Goal: Task Accomplishment & Management: Complete application form

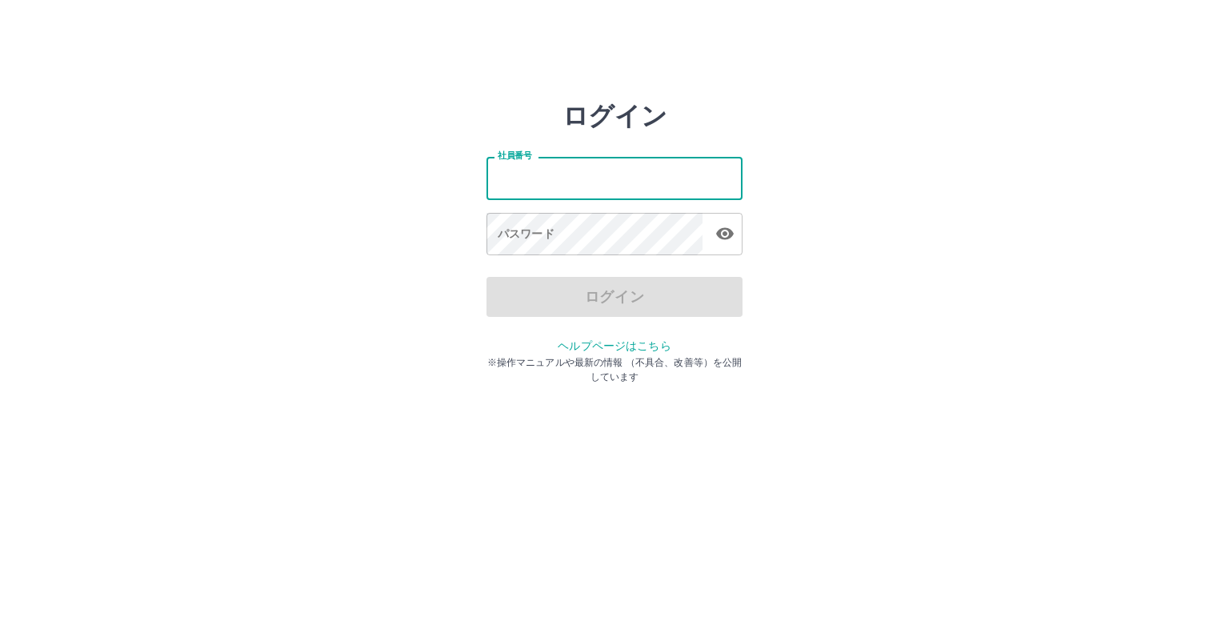
click at [568, 185] on input "社員番号" at bounding box center [614, 178] width 256 height 42
type input "*******"
click at [717, 230] on icon "button" at bounding box center [724, 233] width 19 height 19
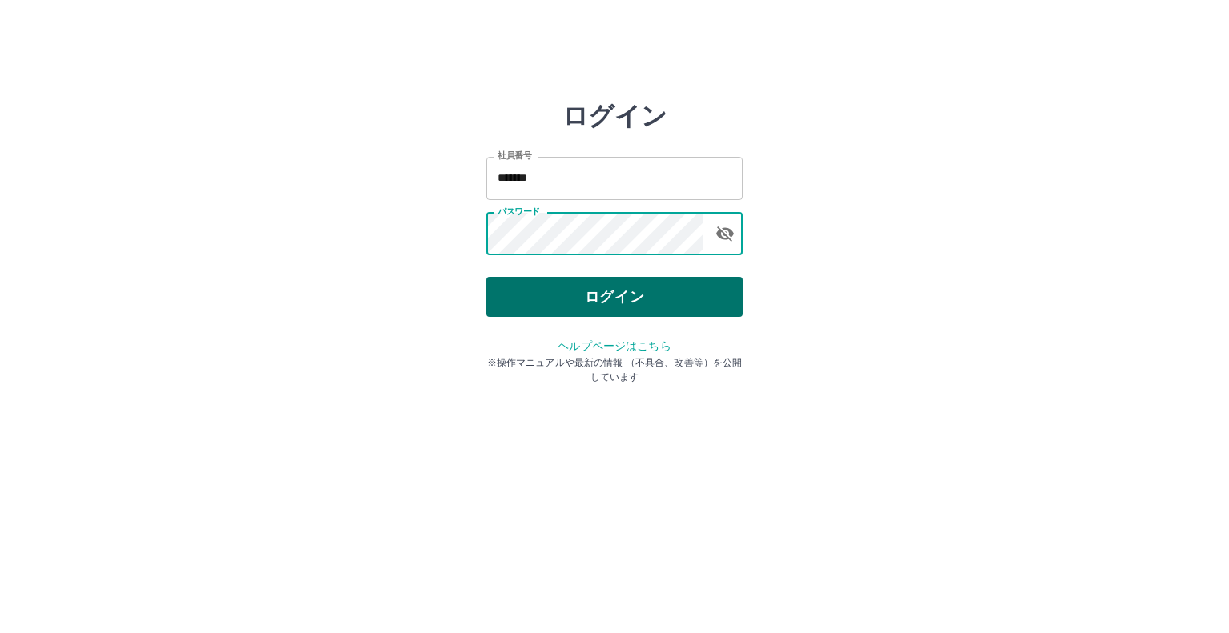
click at [653, 290] on button "ログイン" at bounding box center [614, 297] width 256 height 40
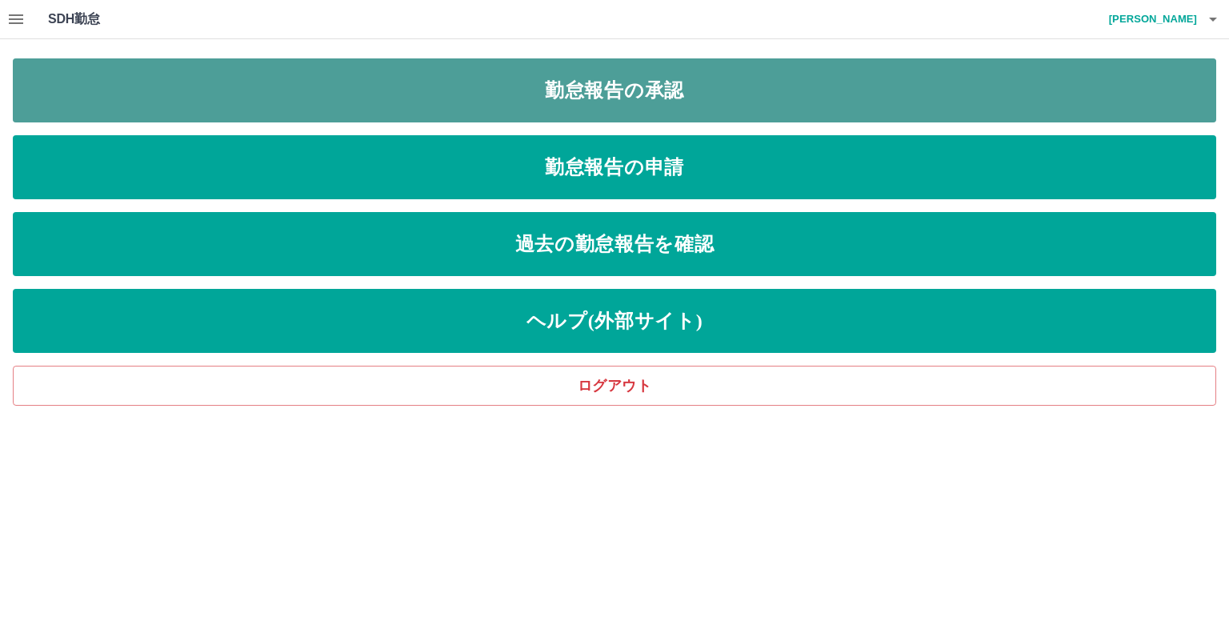
click at [676, 98] on link "勤怠報告の承認" at bounding box center [614, 90] width 1203 height 64
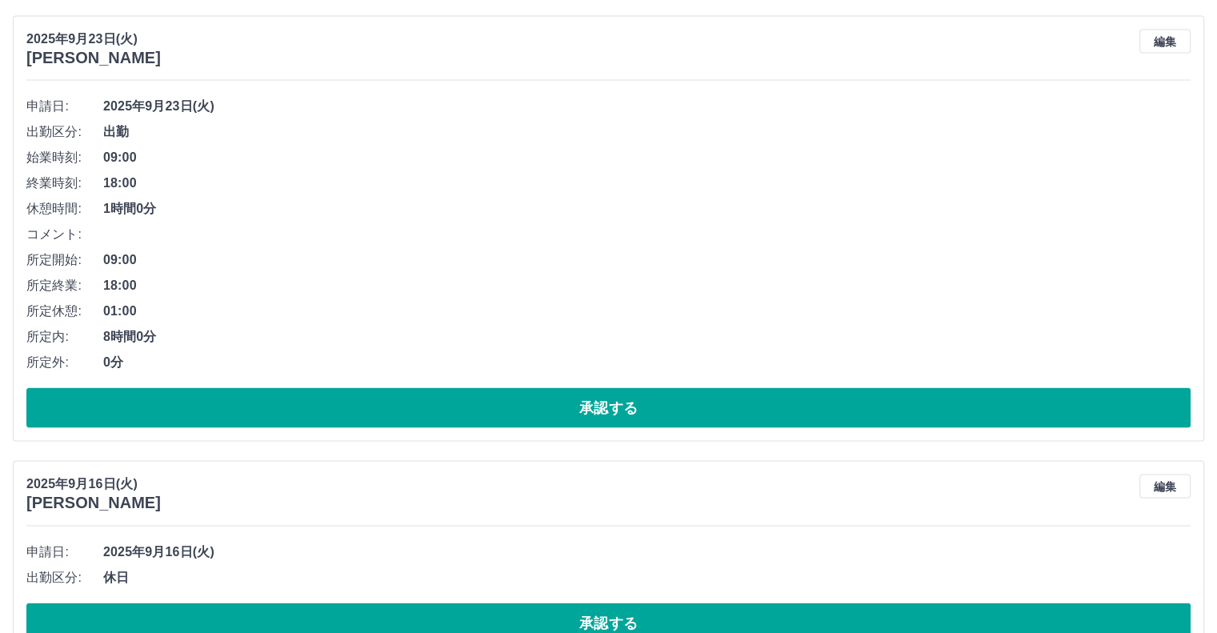
scroll to position [3199, 0]
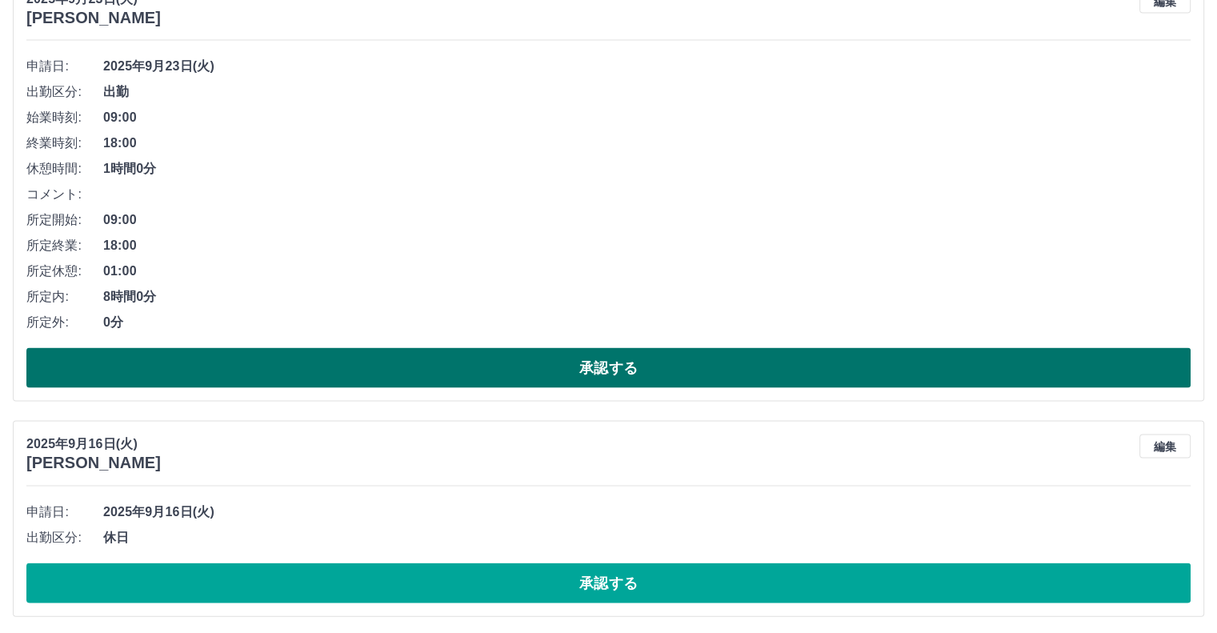
click at [425, 368] on button "承認する" at bounding box center [608, 368] width 1164 height 40
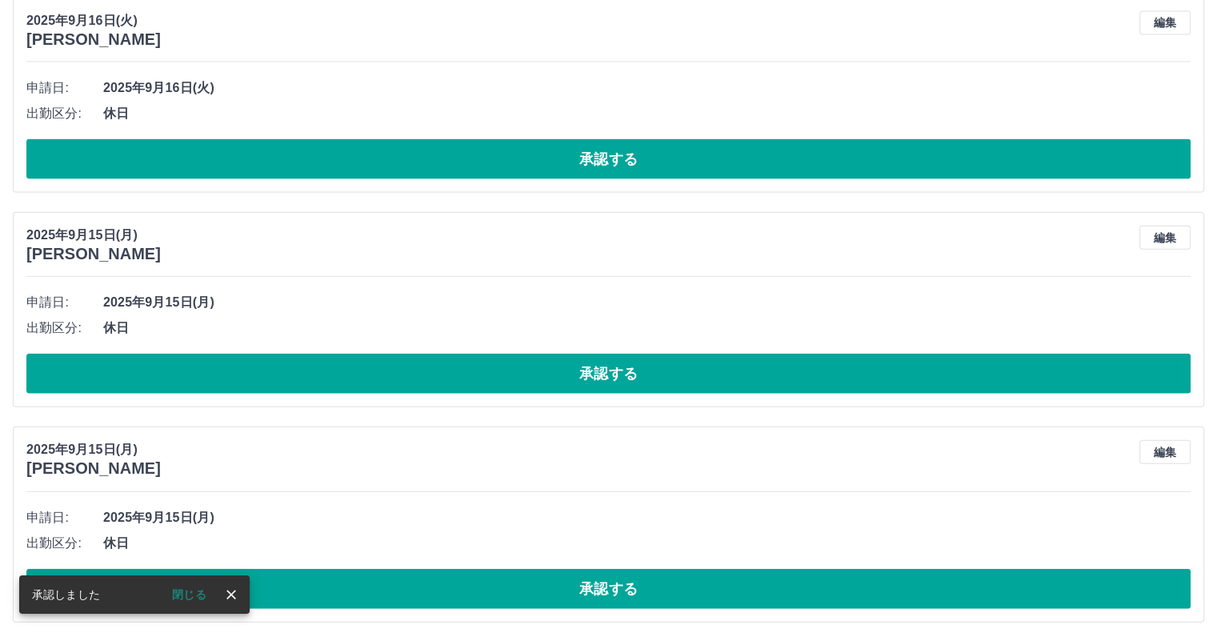
scroll to position [3610, 0]
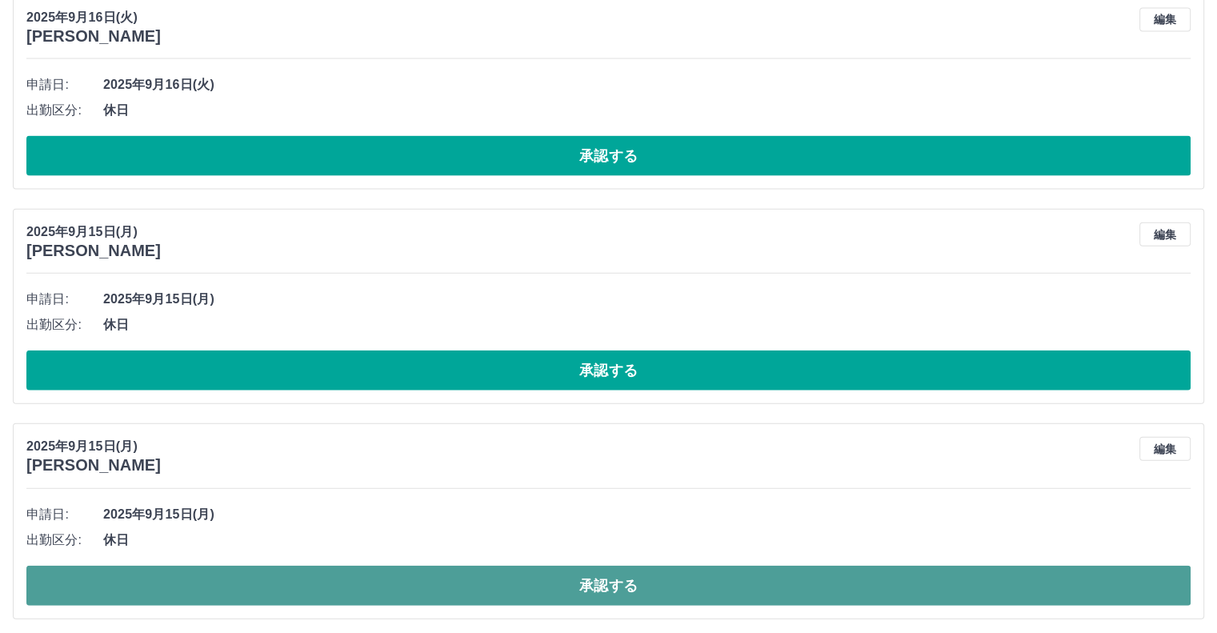
click at [622, 593] on button "承認する" at bounding box center [608, 585] width 1164 height 40
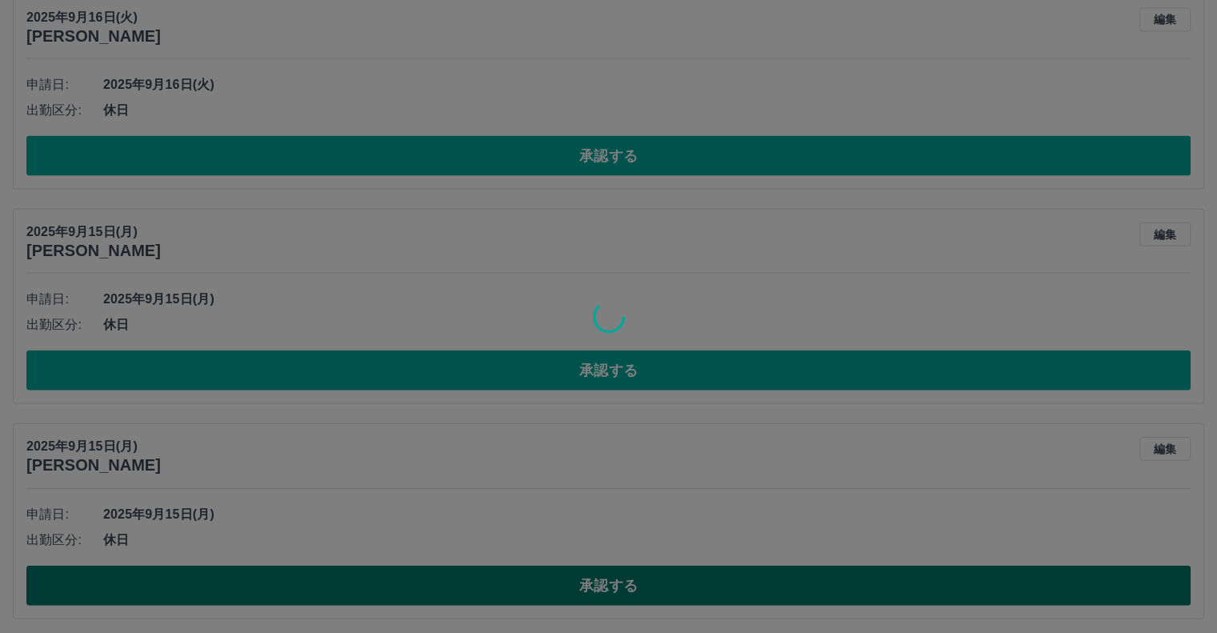
scroll to position [3397, 0]
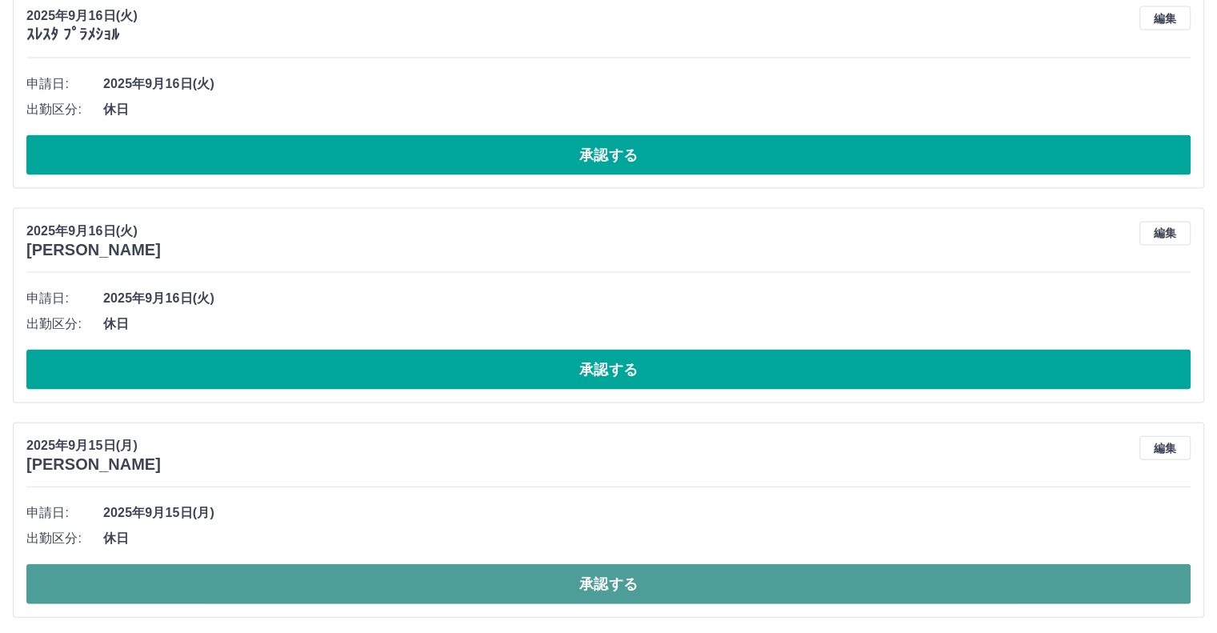
click at [617, 585] on button "承認する" at bounding box center [608, 584] width 1164 height 40
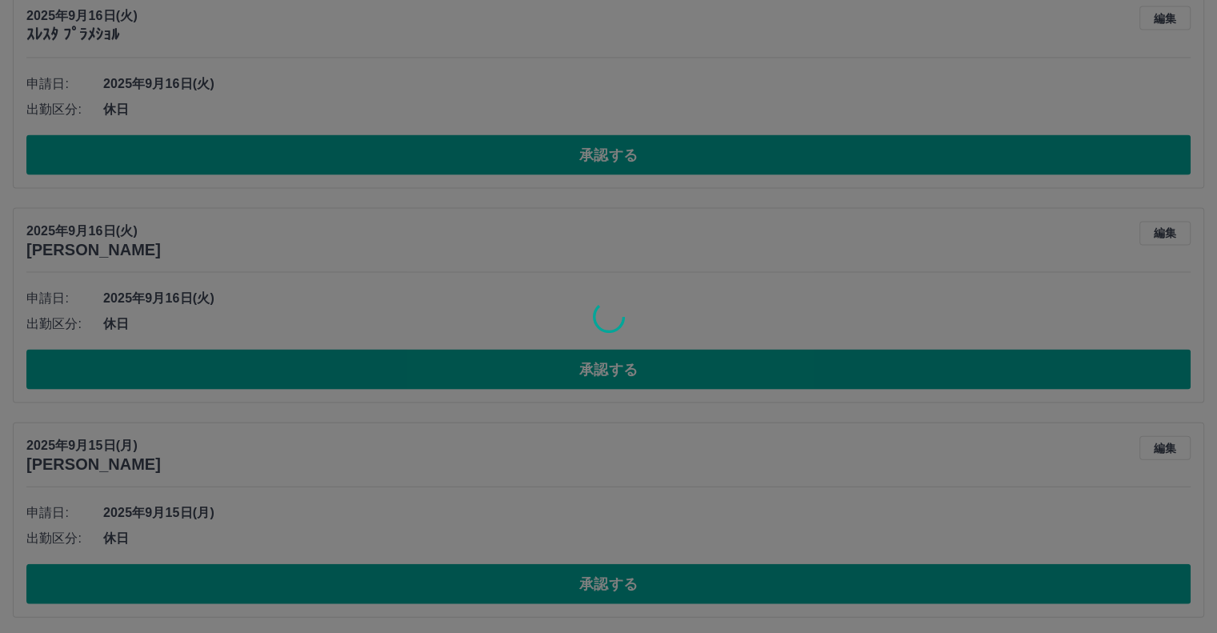
scroll to position [3182, 0]
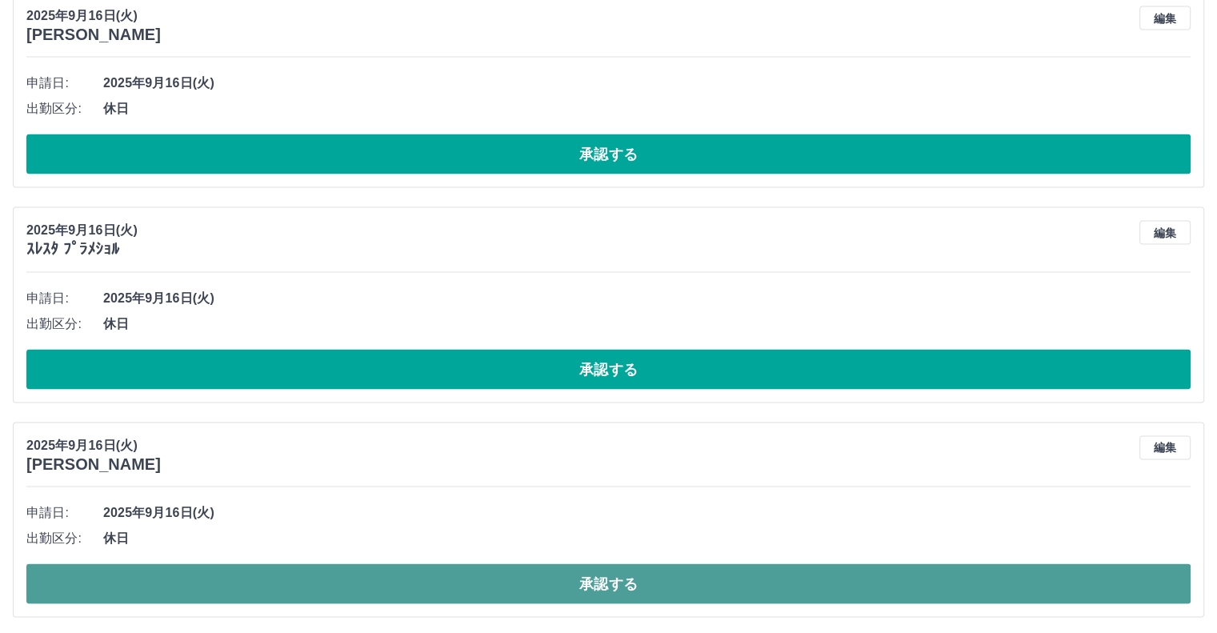
click at [617, 589] on button "承認する" at bounding box center [608, 584] width 1164 height 40
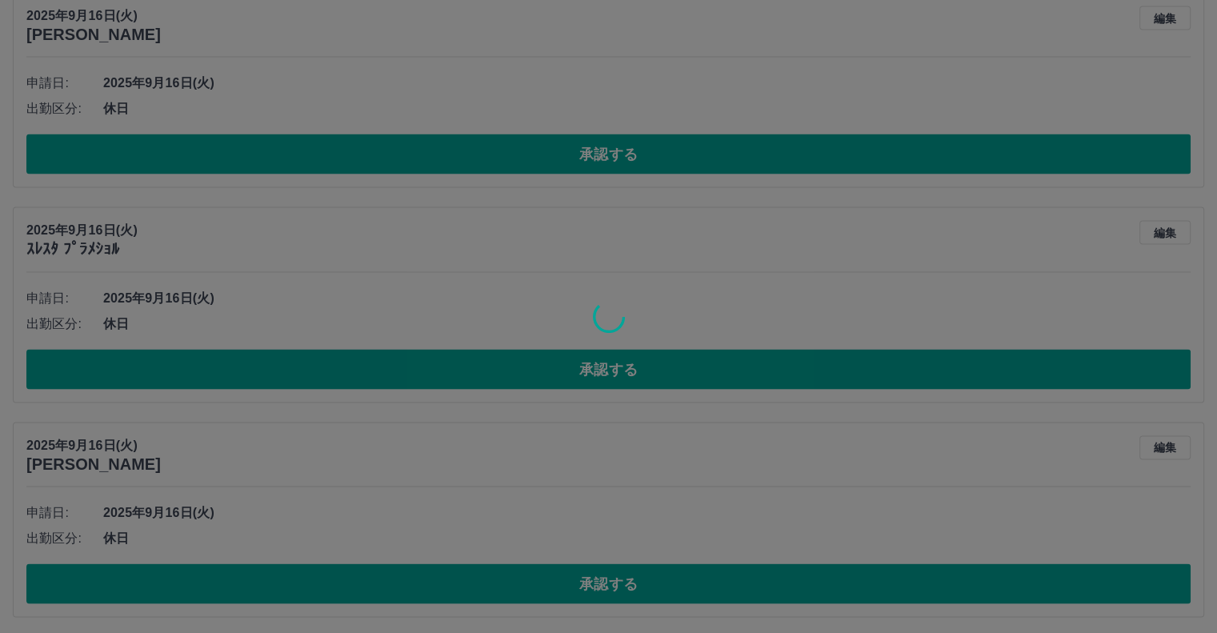
scroll to position [2968, 0]
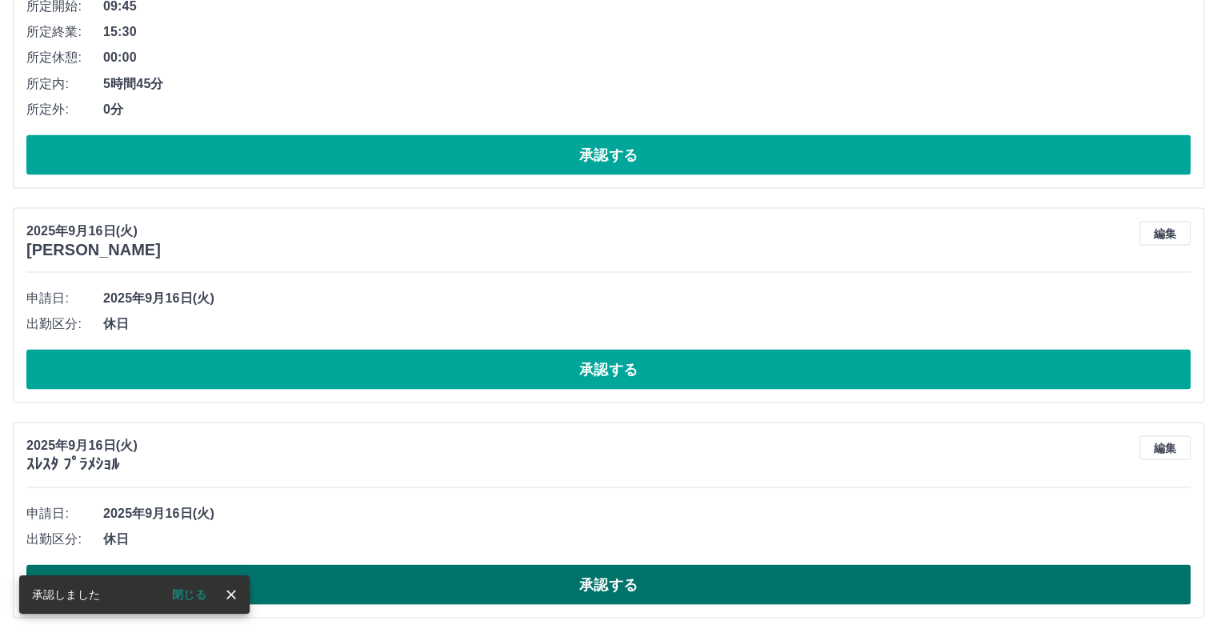
click at [637, 573] on button "承認する" at bounding box center [608, 584] width 1164 height 40
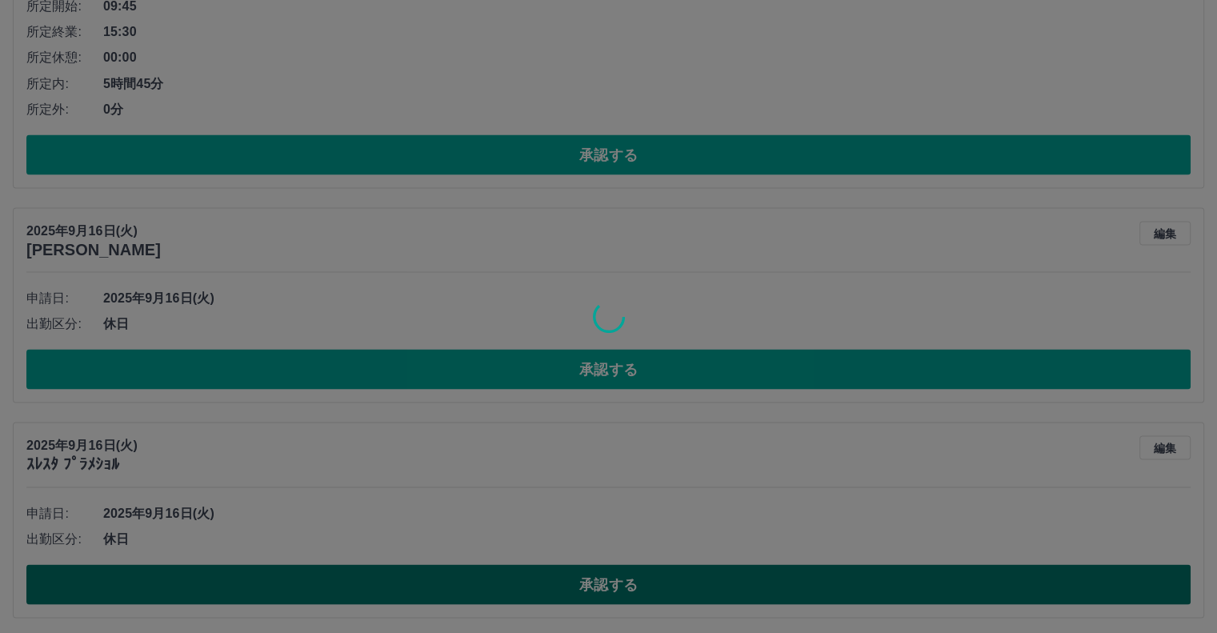
scroll to position [2755, 0]
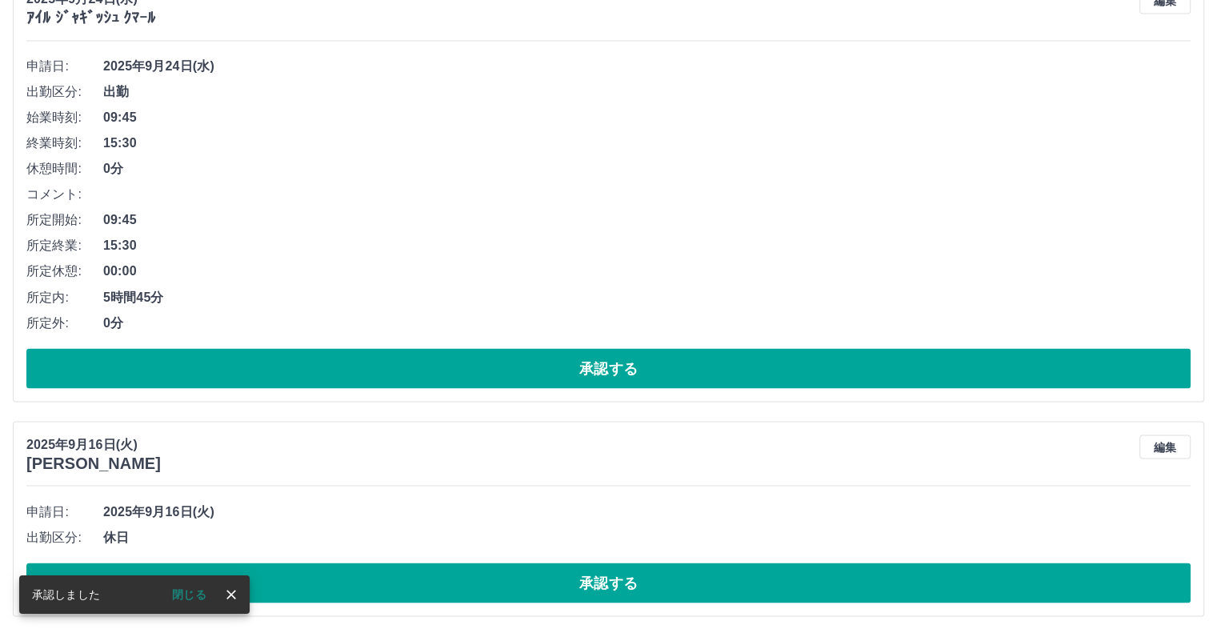
click at [637, 573] on button "承認する" at bounding box center [608, 582] width 1164 height 40
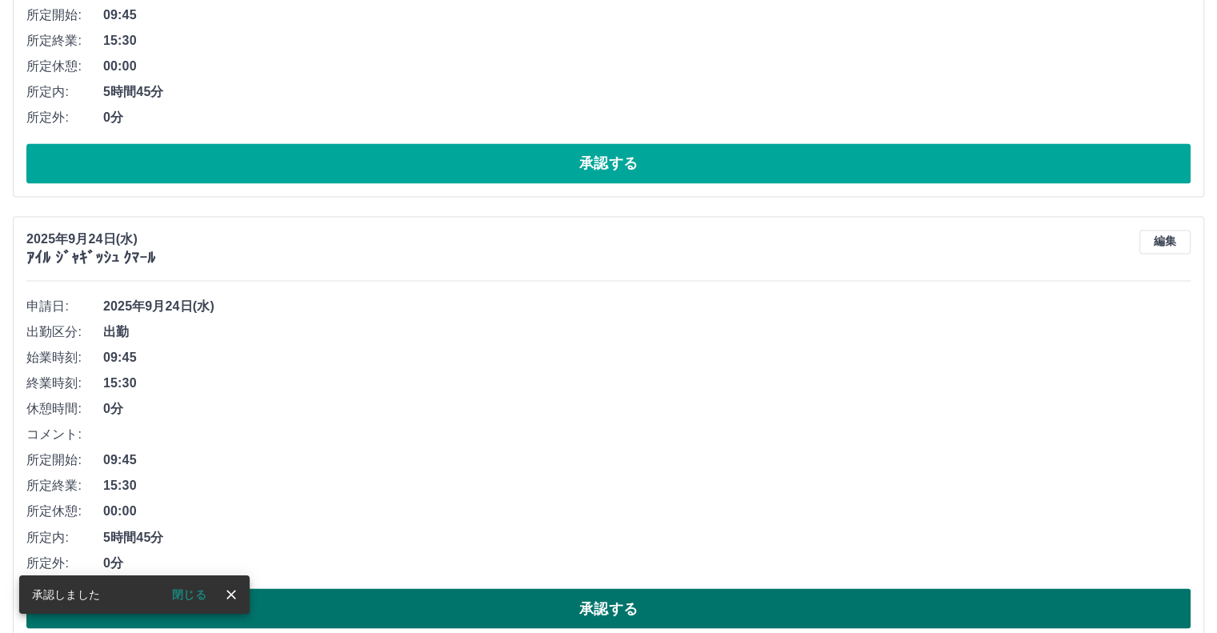
scroll to position [2540, 0]
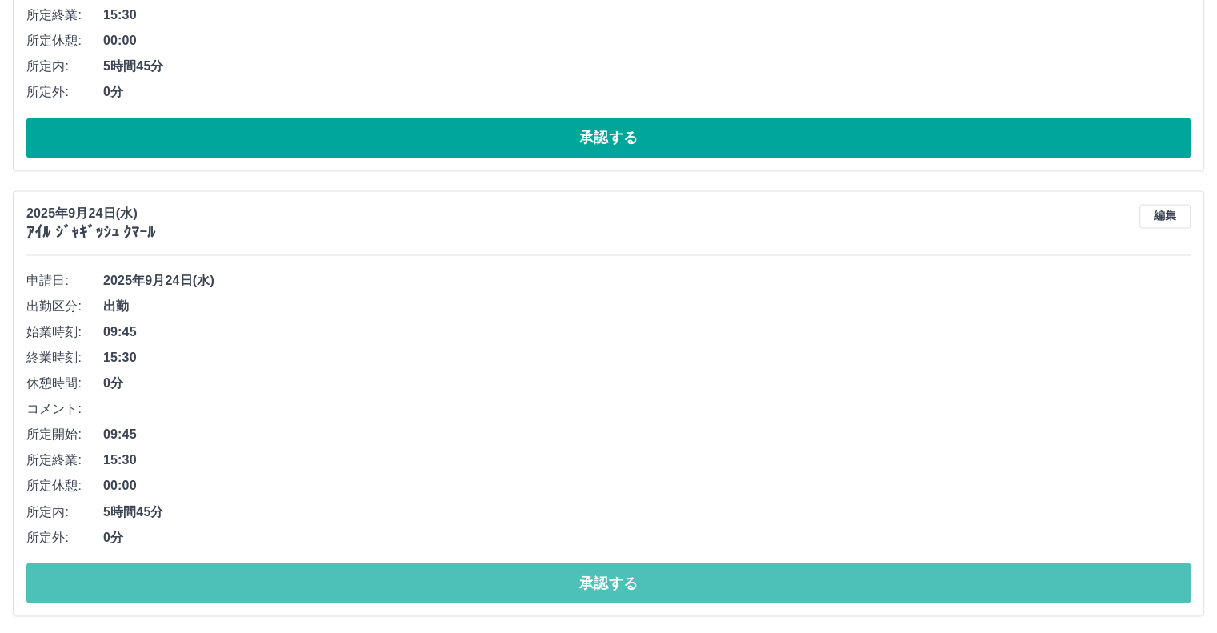
drag, startPoint x: 608, startPoint y: 589, endPoint x: 611, endPoint y: 601, distance: 11.6
click at [611, 601] on div "2025年9月24日(水) ｱｲﾙ ｼﾞｬｷﾞｯｼｭ ｸﾏｰﾙ 編集 申請日: 2025年9月24日(水) 出勤区分: 出勤 始業時刻: 09:45 終業時刻…" at bounding box center [608, 402] width 1191 height 425
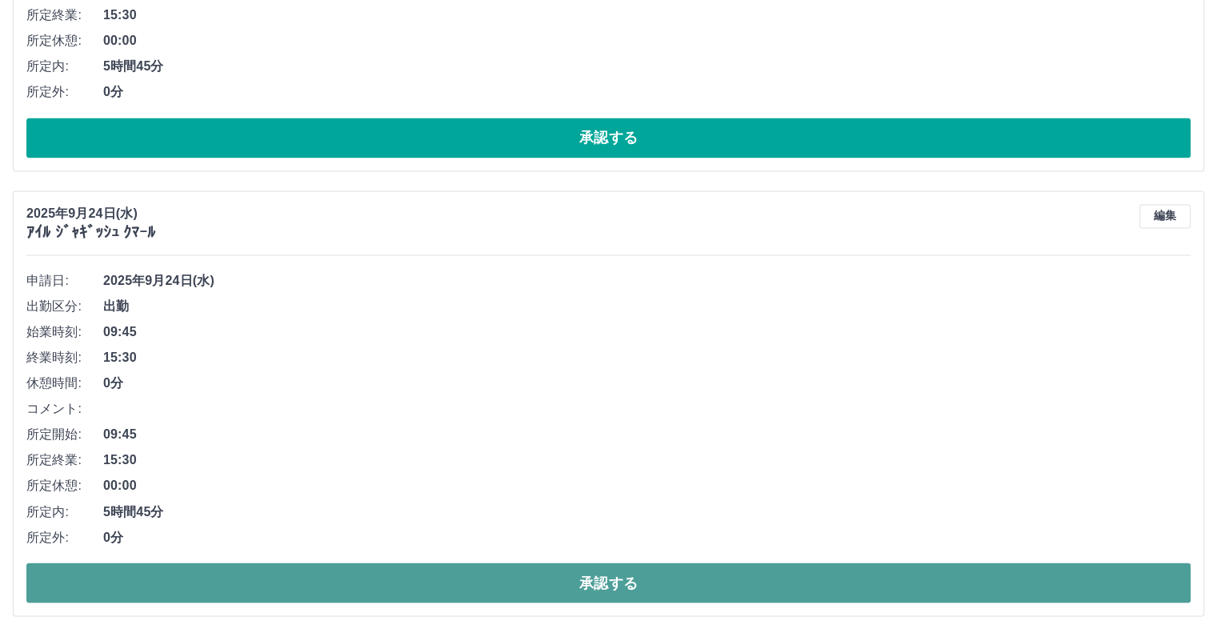
click at [622, 583] on button "承認する" at bounding box center [608, 582] width 1164 height 40
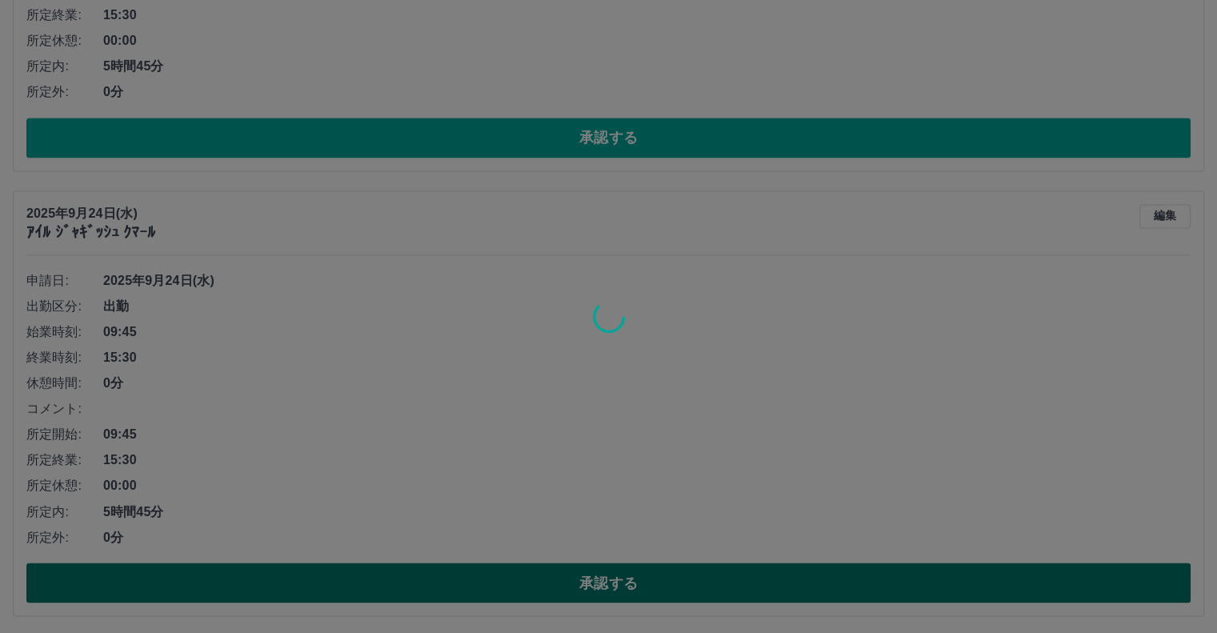
scroll to position [2095, 0]
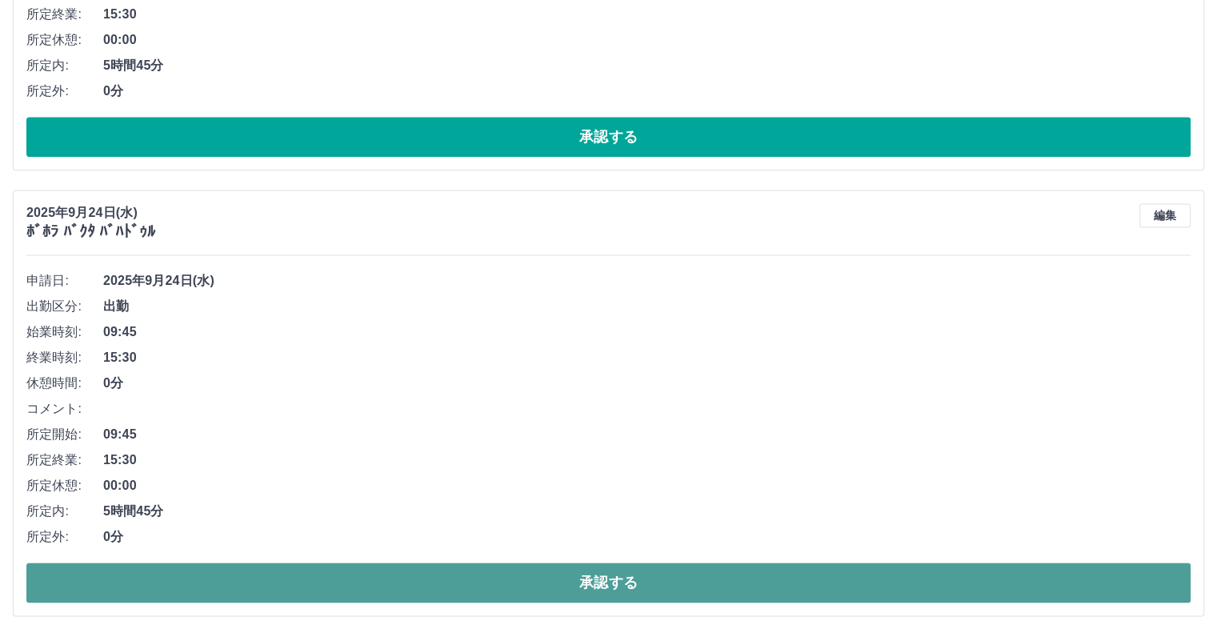
click at [621, 583] on button "承認する" at bounding box center [608, 582] width 1164 height 40
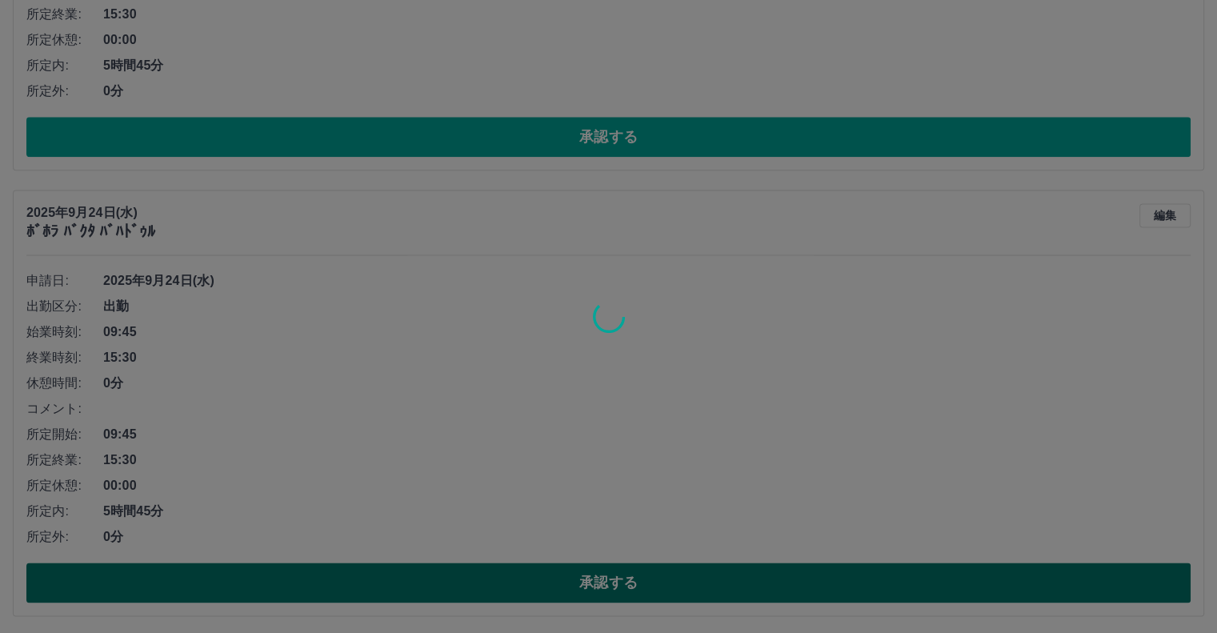
scroll to position [1651, 0]
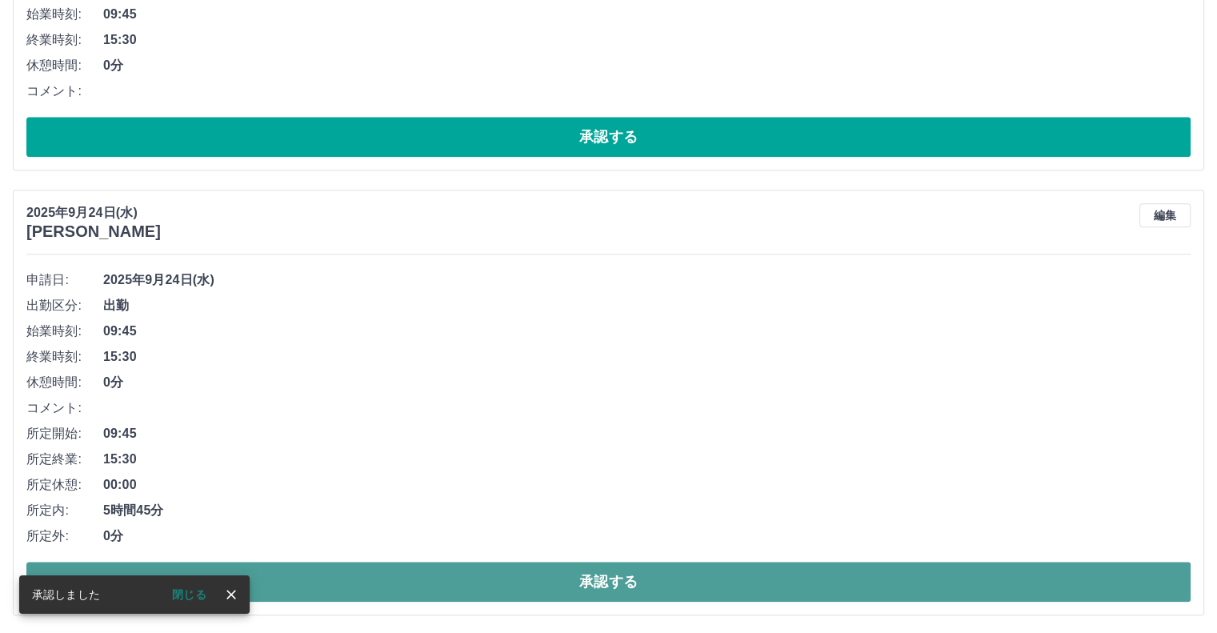
click at [621, 583] on button "承認する" at bounding box center [608, 581] width 1164 height 40
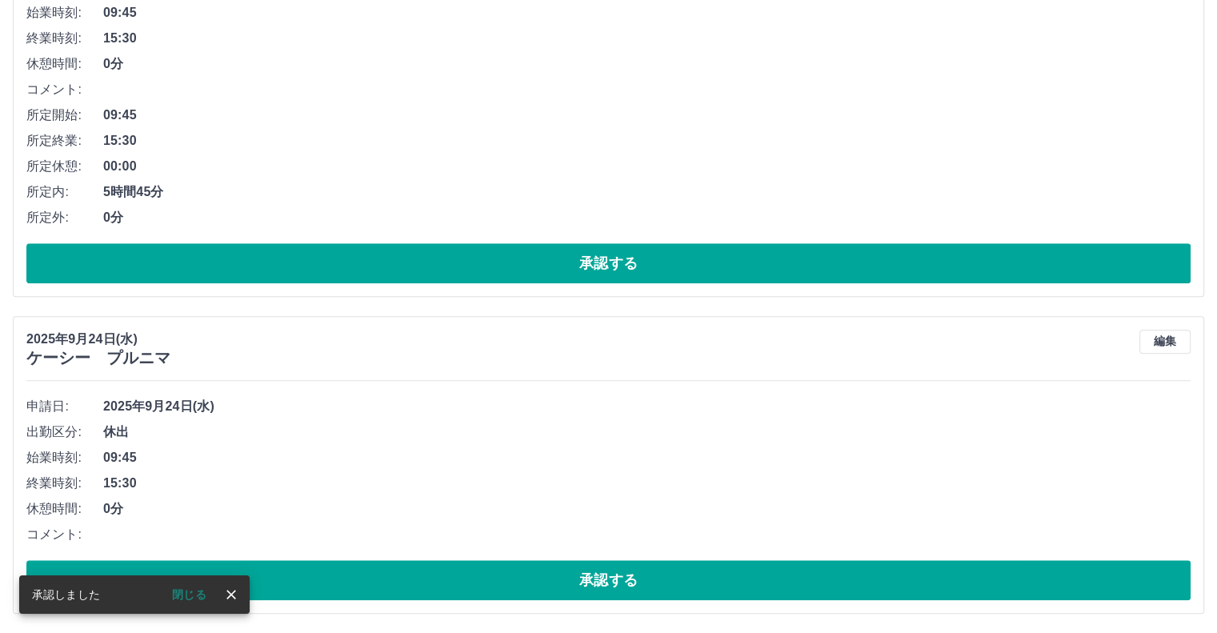
scroll to position [1206, 0]
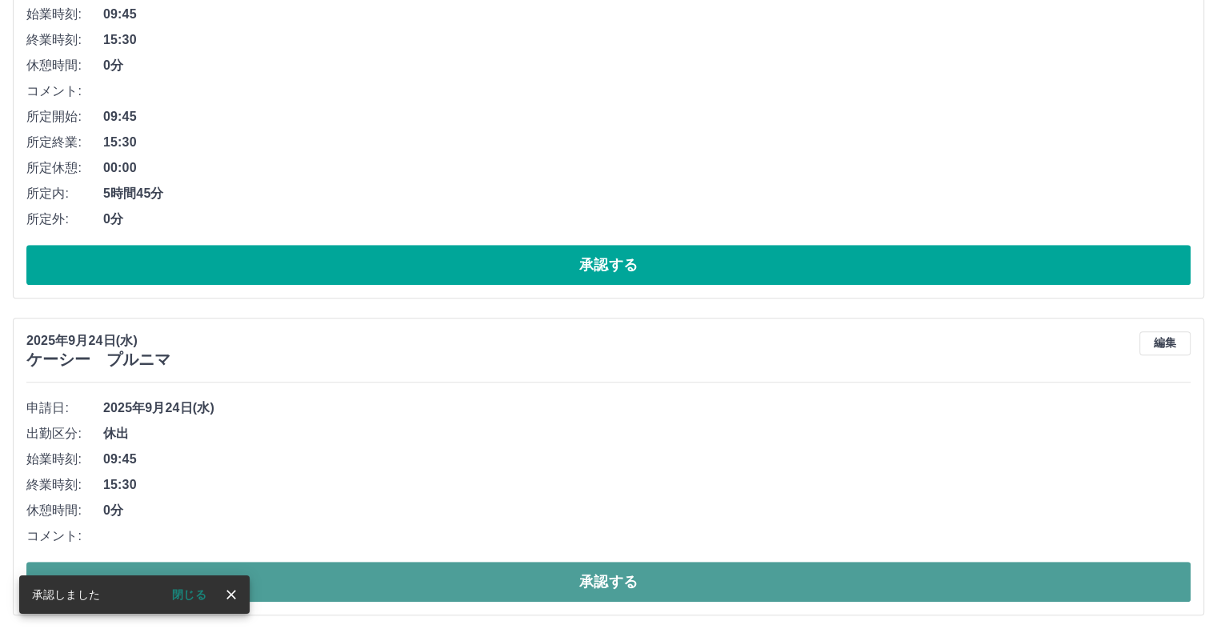
click at [617, 585] on button "承認する" at bounding box center [608, 581] width 1164 height 40
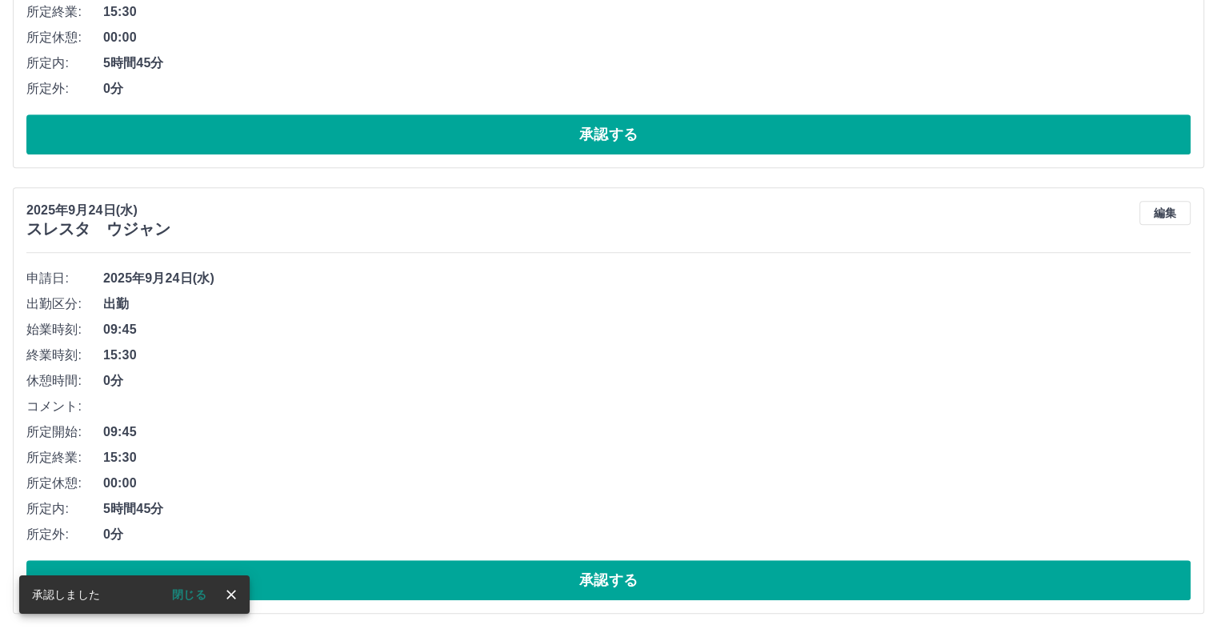
scroll to position [889, 0]
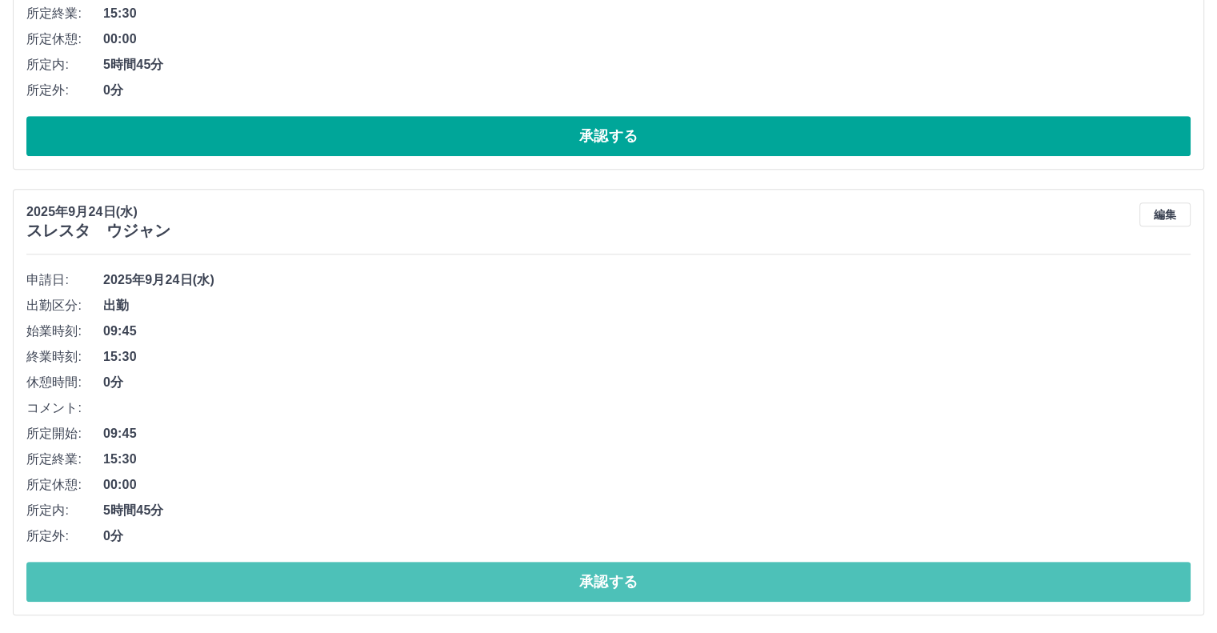
click at [617, 585] on button "承認する" at bounding box center [608, 581] width 1164 height 40
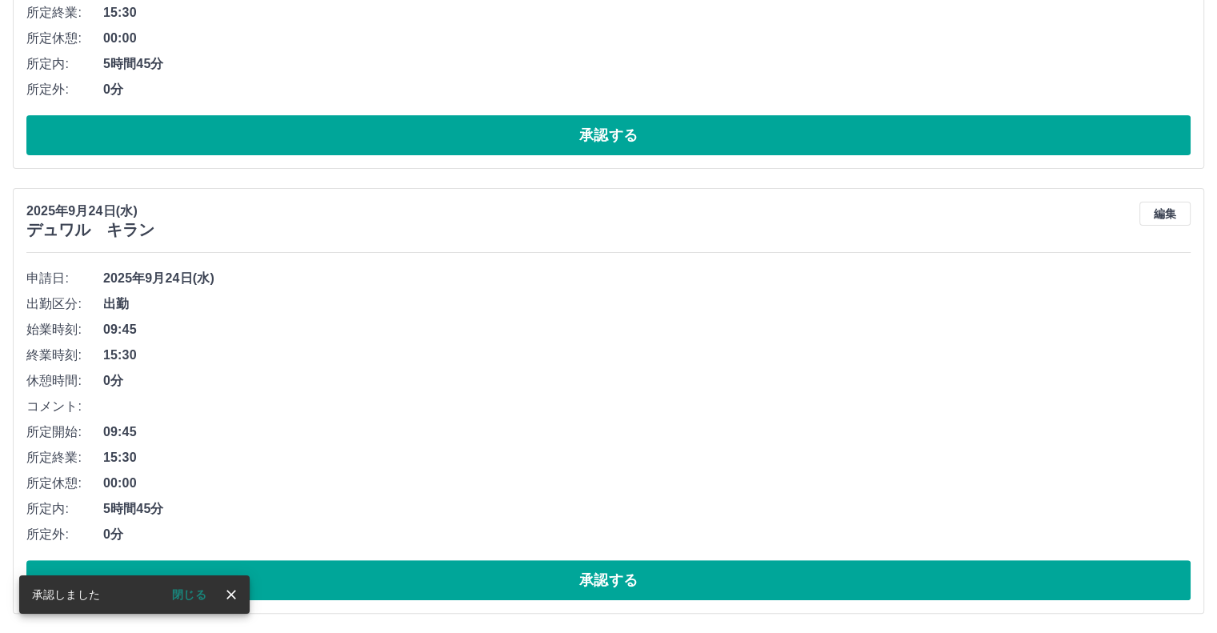
scroll to position [445, 0]
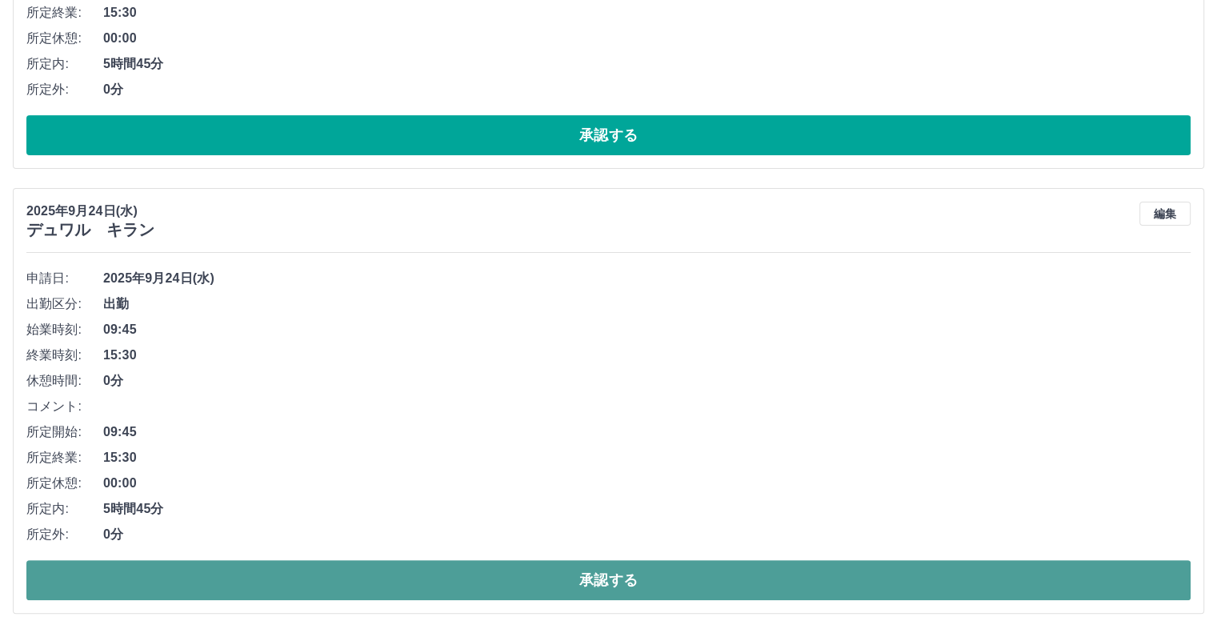
click at [615, 585] on button "承認する" at bounding box center [608, 580] width 1164 height 40
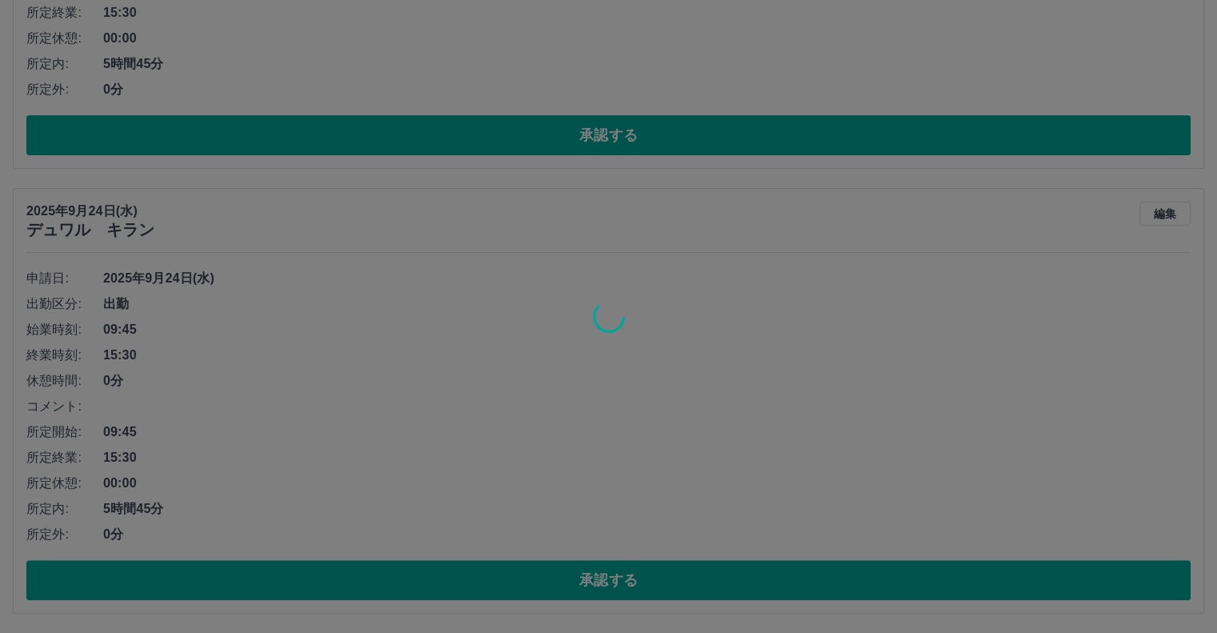
scroll to position [1, 0]
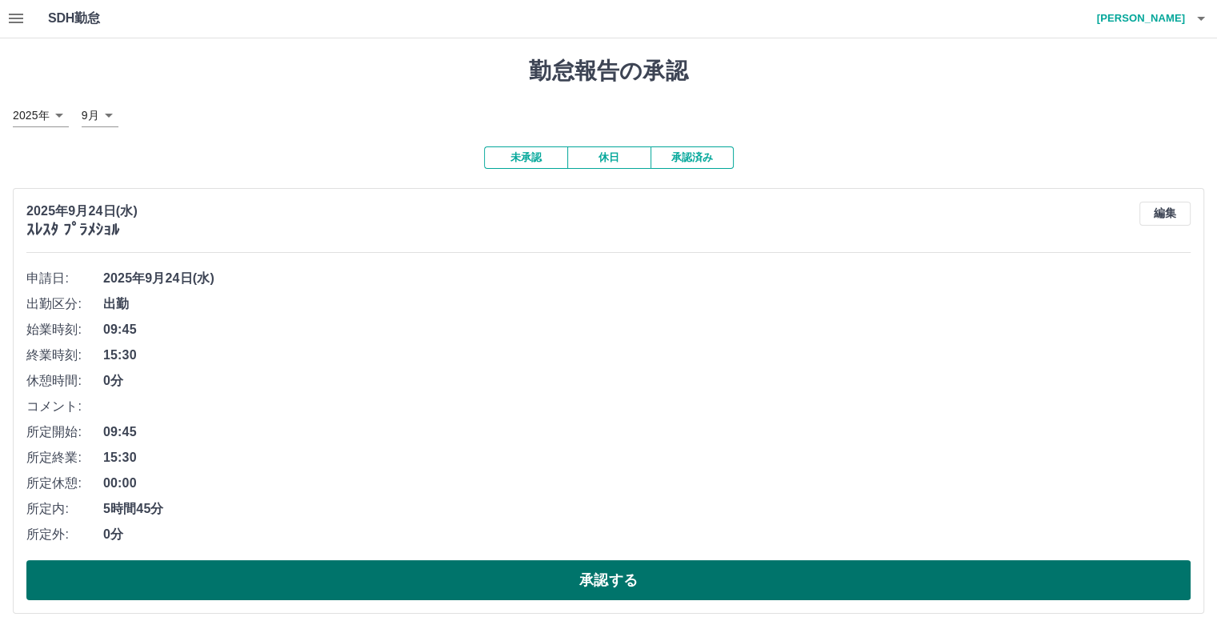
click at [613, 586] on button "承認する" at bounding box center [608, 580] width 1164 height 40
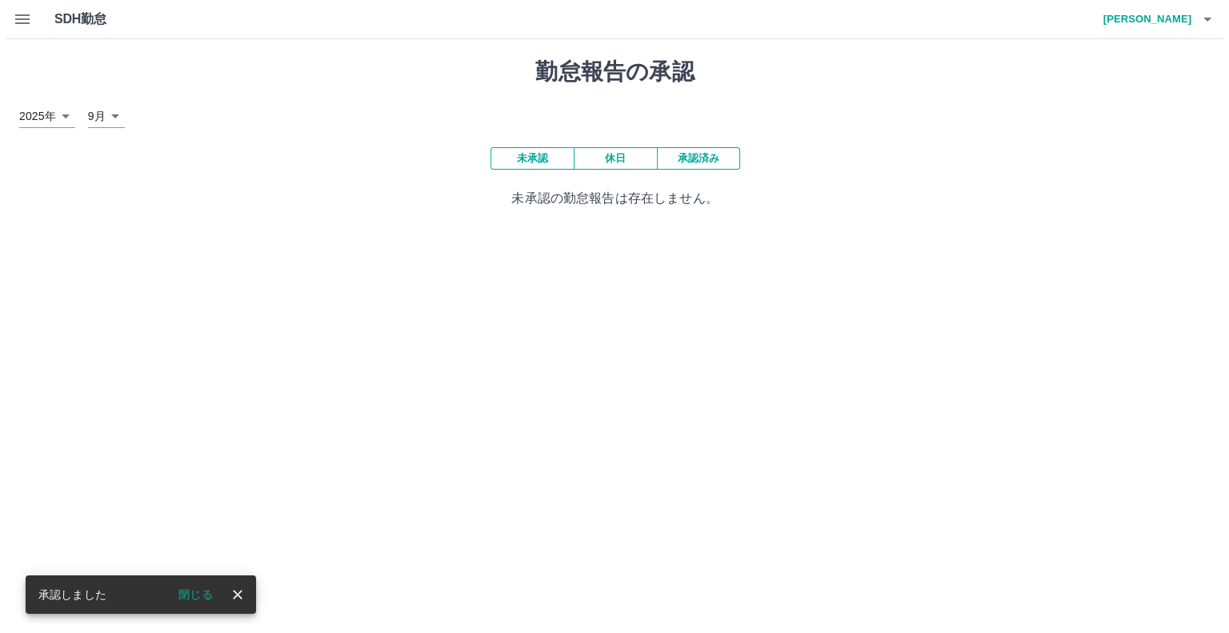
scroll to position [0, 0]
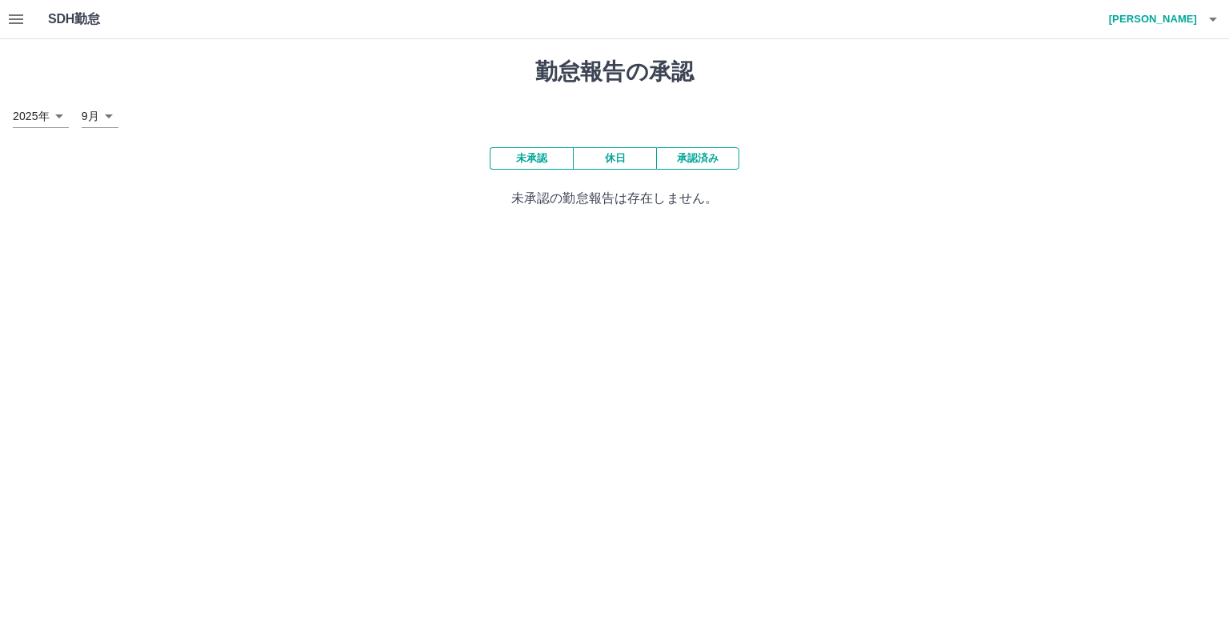
drag, startPoint x: 267, startPoint y: 1, endPoint x: 202, endPoint y: 36, distance: 73.7
click at [202, 36] on div "SDH勤怠 望月　佳菜江" at bounding box center [614, 19] width 1229 height 39
click at [13, 18] on icon "button" at bounding box center [15, 19] width 19 height 19
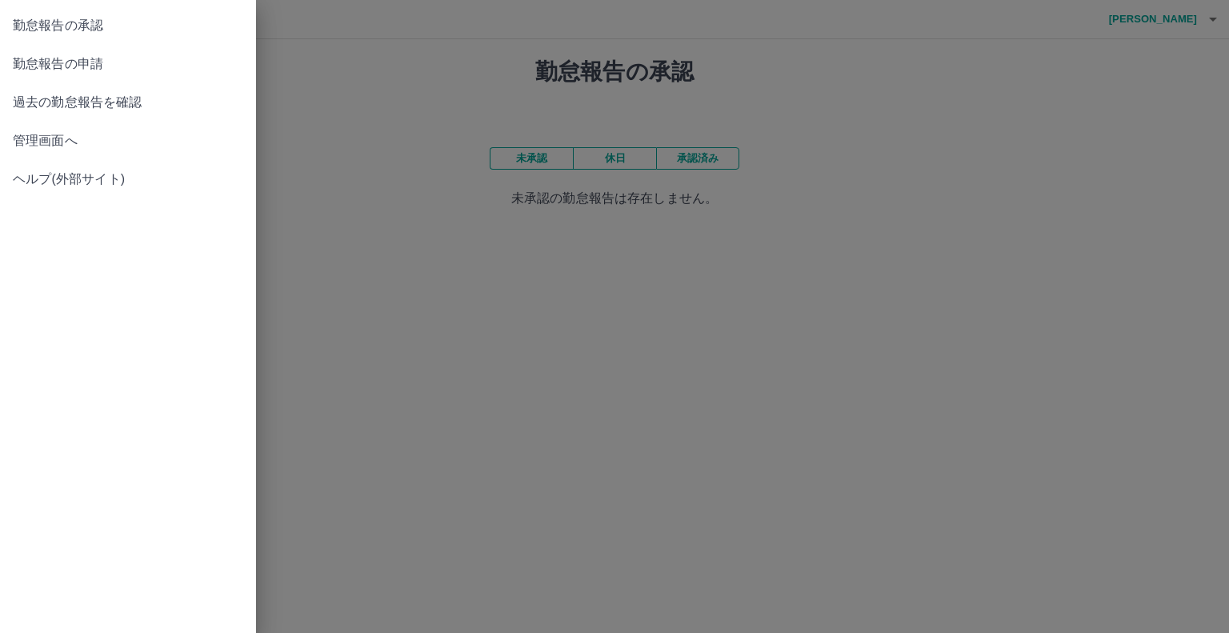
click at [83, 69] on span "勤怠報告の申請" at bounding box center [128, 63] width 230 height 19
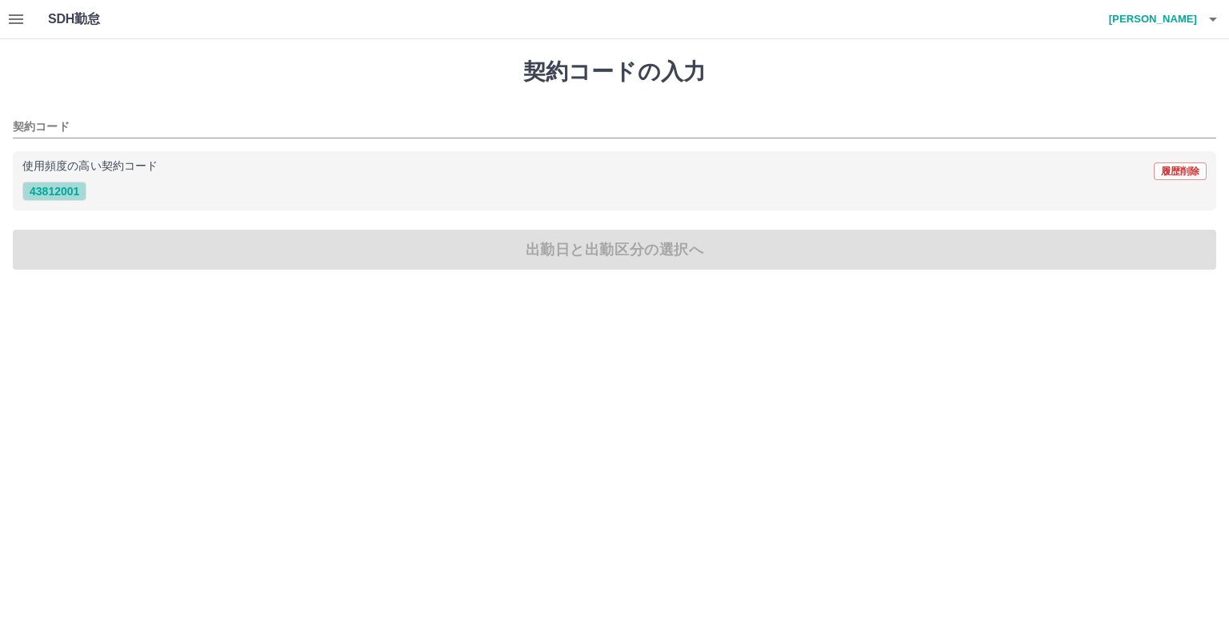
click at [34, 188] on button "43812001" at bounding box center [54, 191] width 64 height 19
type input "********"
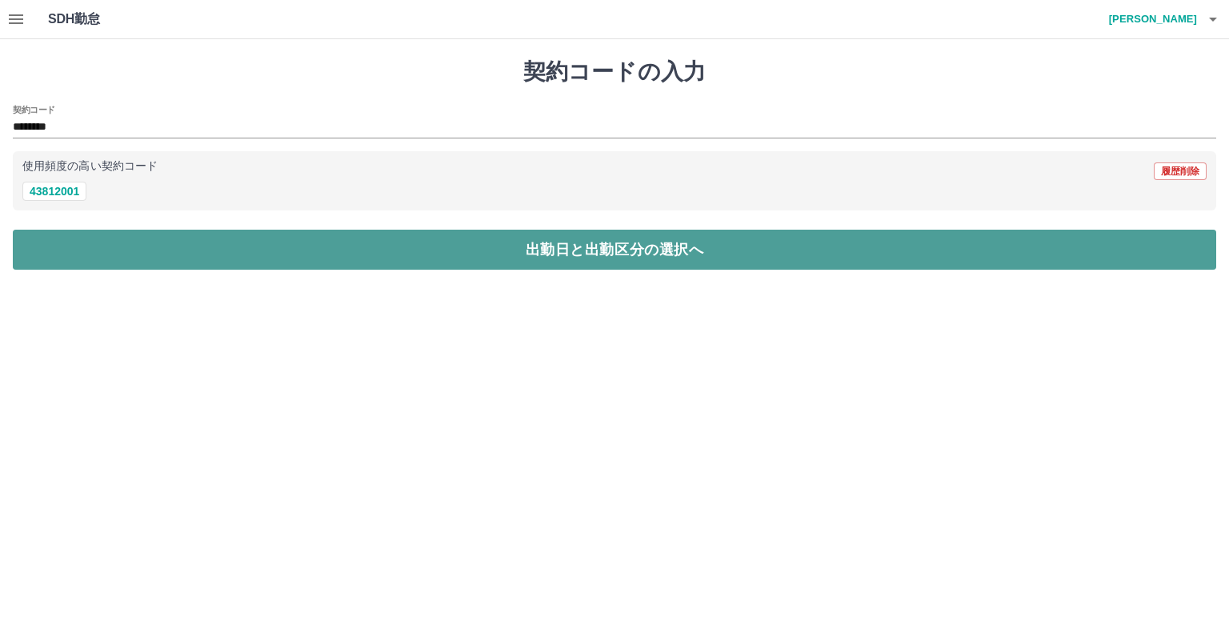
click at [285, 270] on button "出勤日と出勤区分の選択へ" at bounding box center [614, 250] width 1203 height 40
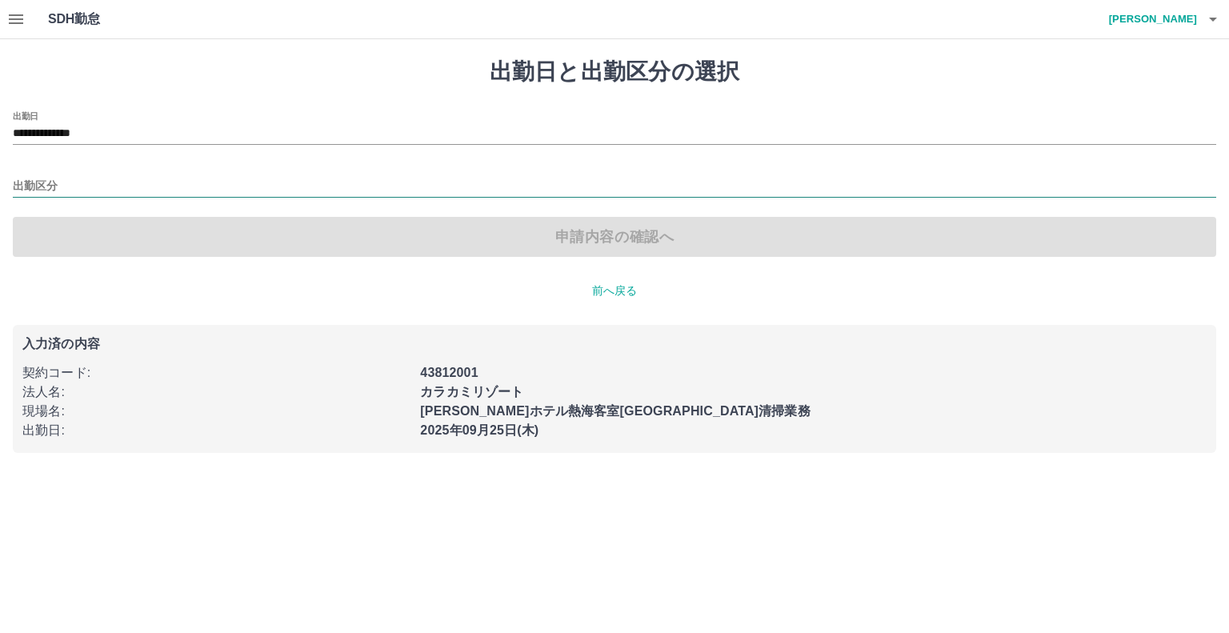
click at [182, 184] on input "出勤区分" at bounding box center [614, 187] width 1203 height 20
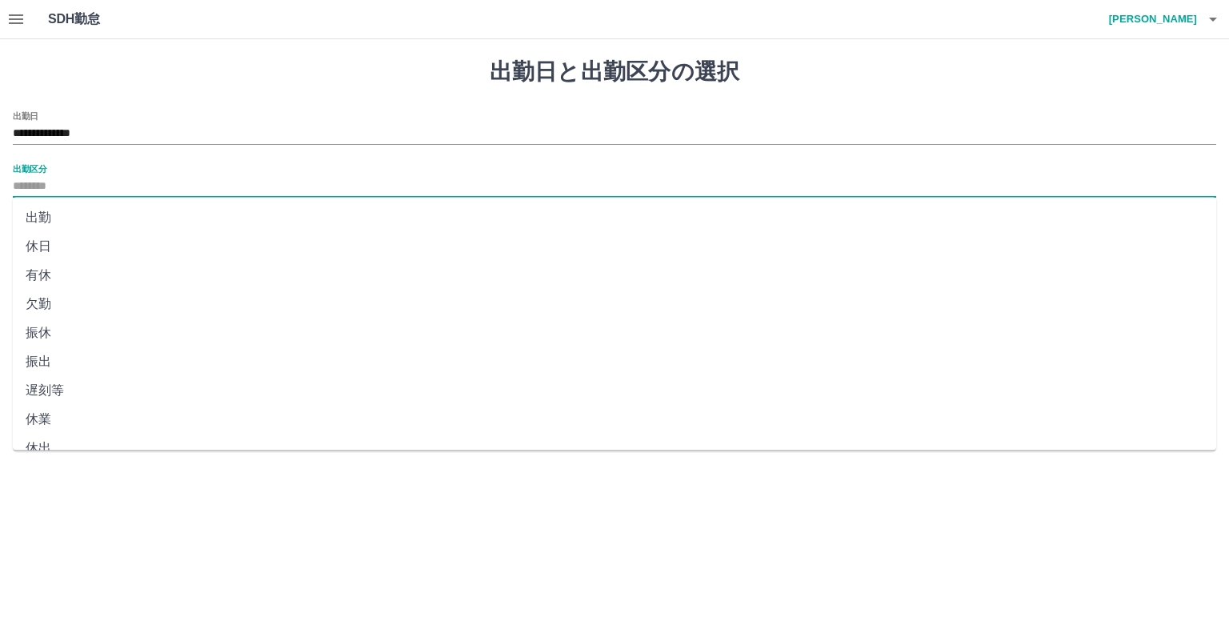
click at [80, 252] on li "休日" at bounding box center [614, 246] width 1203 height 29
type input "**"
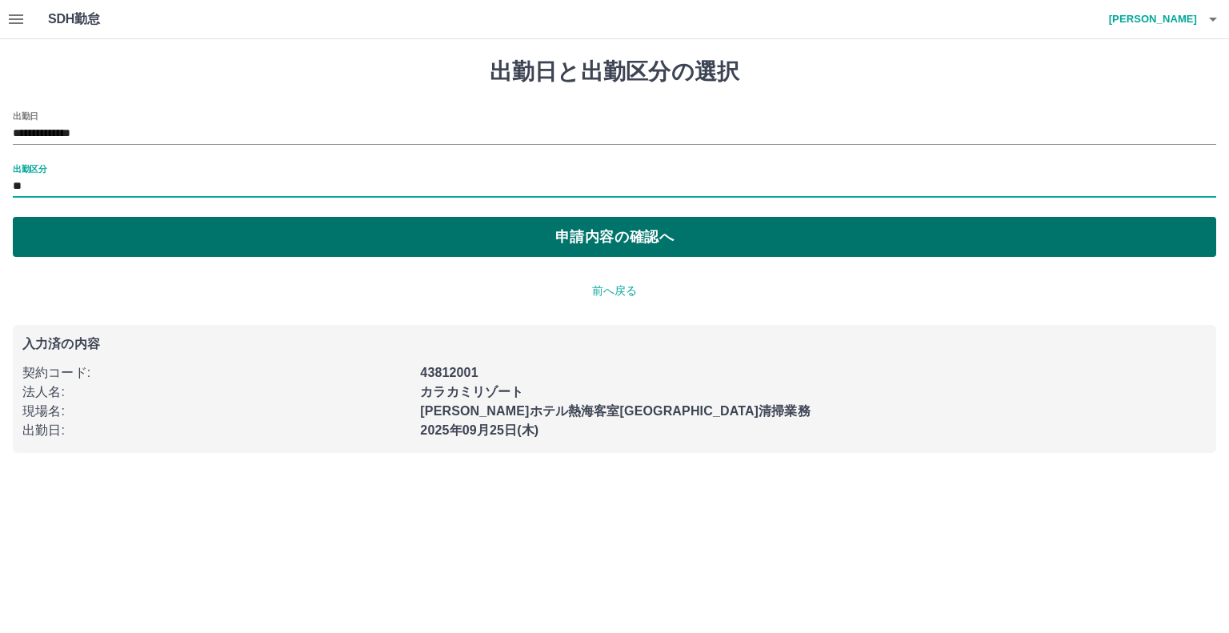
click at [542, 238] on button "申請内容の確認へ" at bounding box center [614, 237] width 1203 height 40
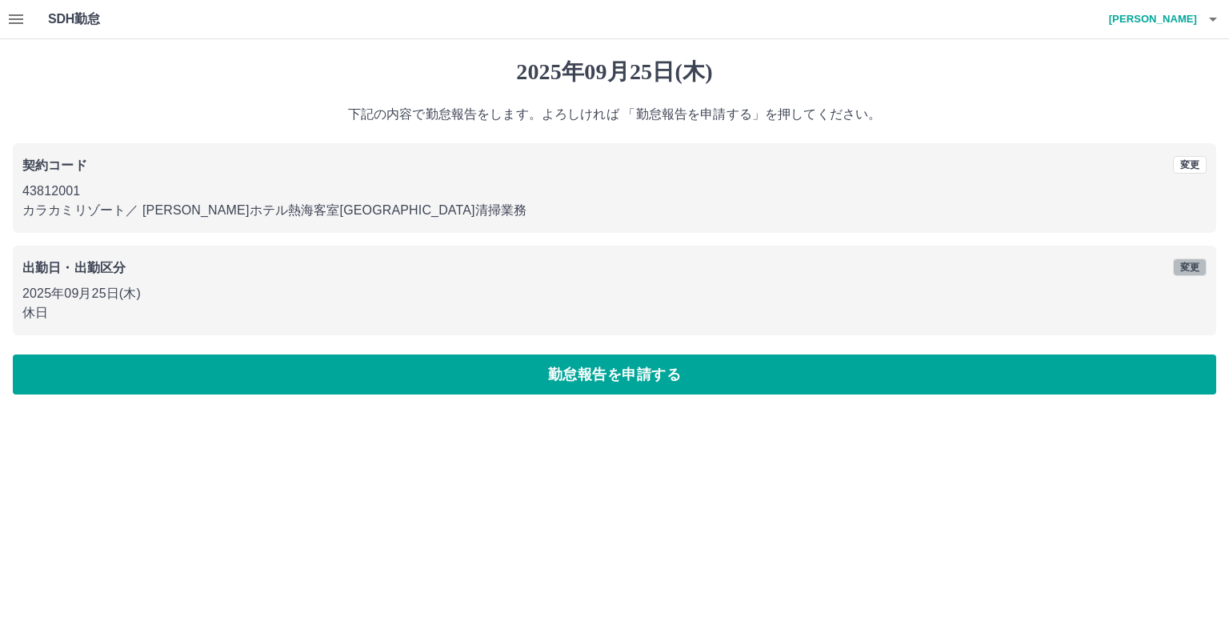
click at [1184, 261] on button "変更" at bounding box center [1190, 267] width 34 height 18
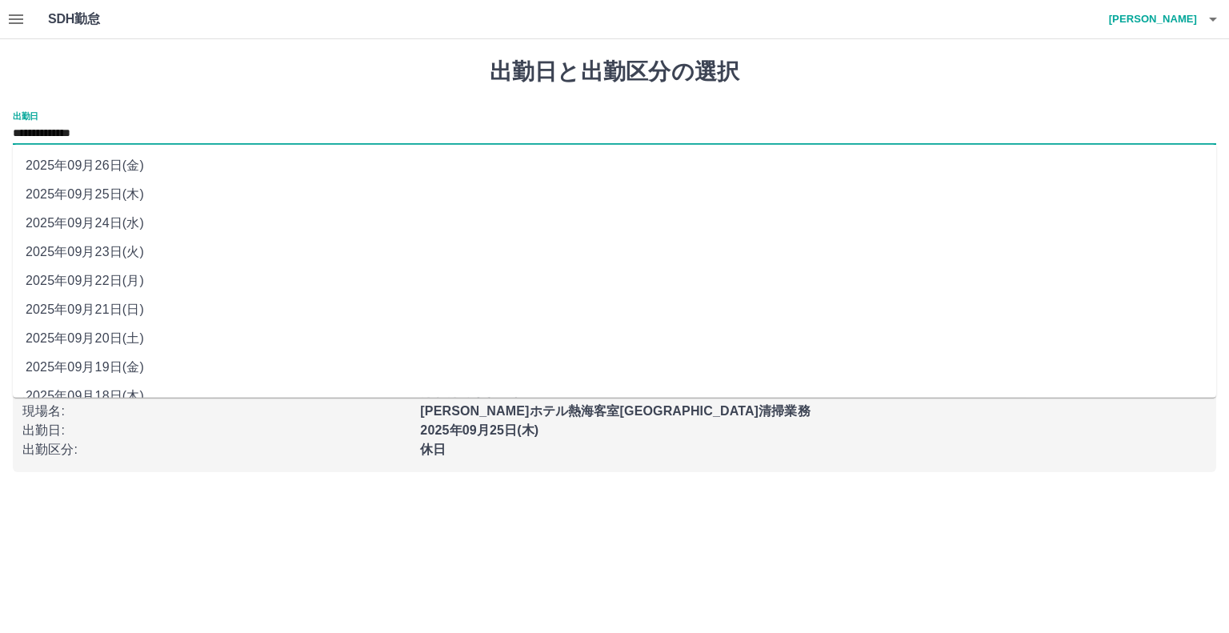
click at [136, 131] on input "**********" at bounding box center [614, 134] width 1203 height 20
click at [128, 218] on li "2025年09月24日(水)" at bounding box center [614, 223] width 1203 height 29
type input "**********"
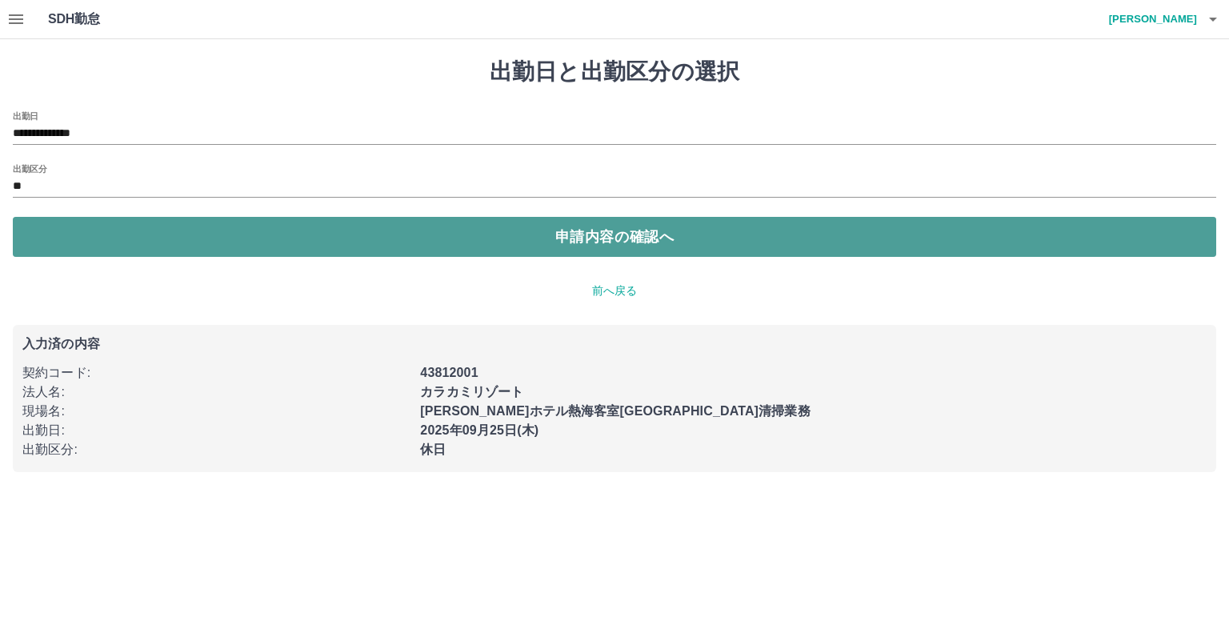
click at [480, 239] on button "申請内容の確認へ" at bounding box center [614, 237] width 1203 height 40
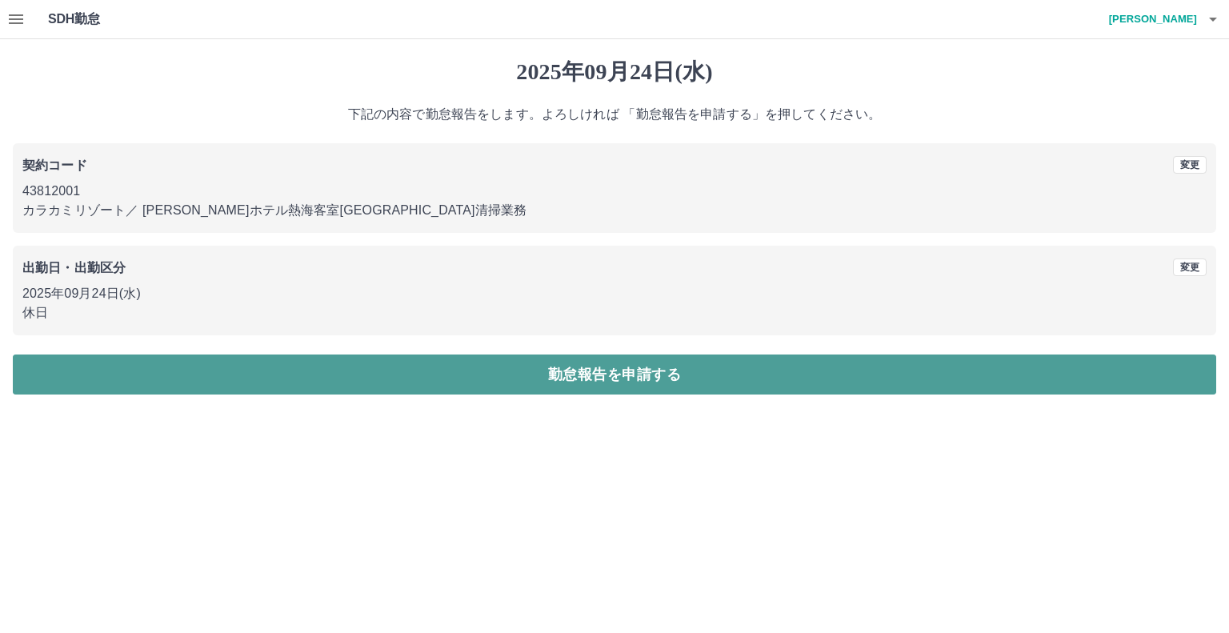
click at [523, 372] on button "勤怠報告を申請する" at bounding box center [614, 374] width 1203 height 40
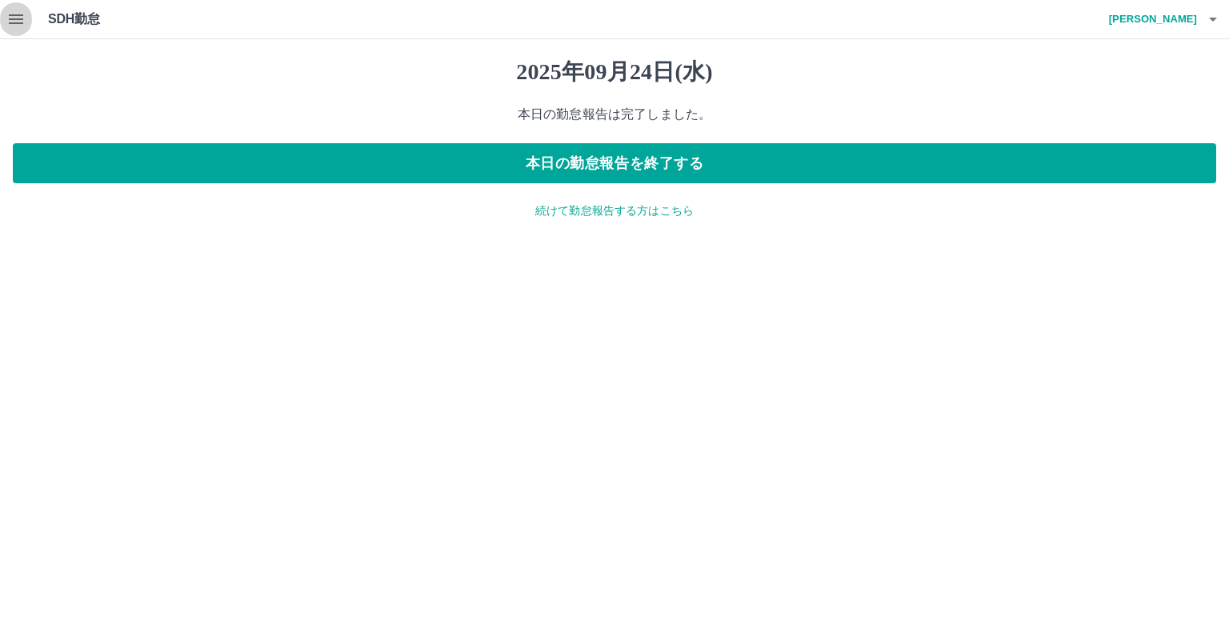
click at [5, 22] on button "button" at bounding box center [16, 19] width 32 height 38
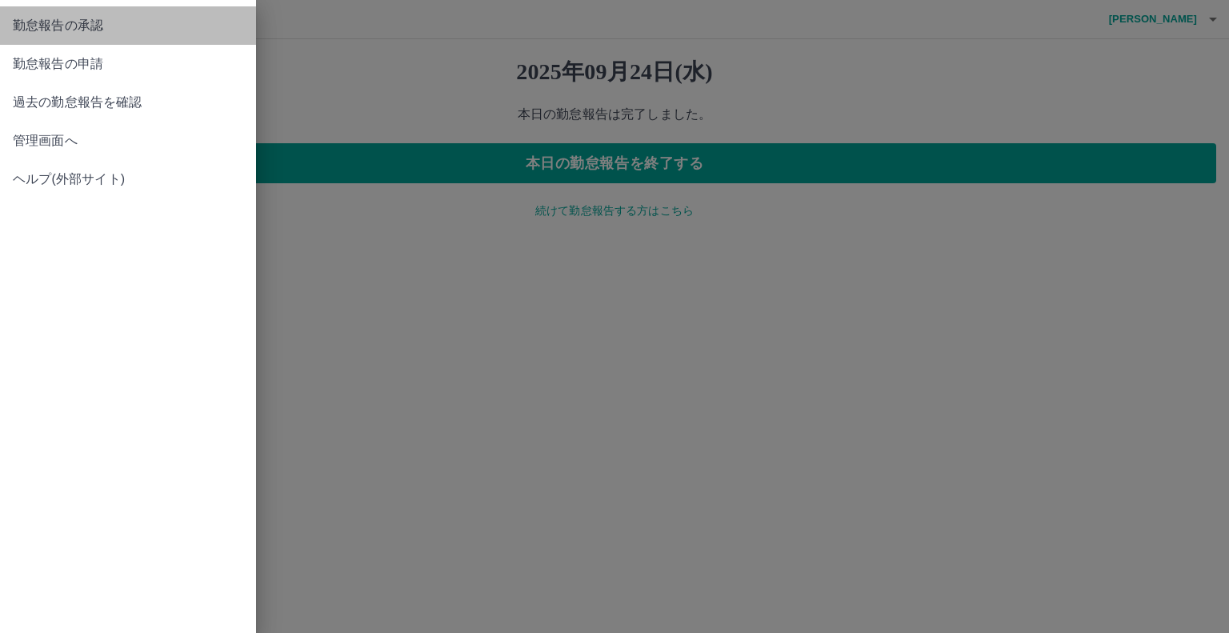
click at [45, 25] on span "勤怠報告の承認" at bounding box center [128, 25] width 230 height 19
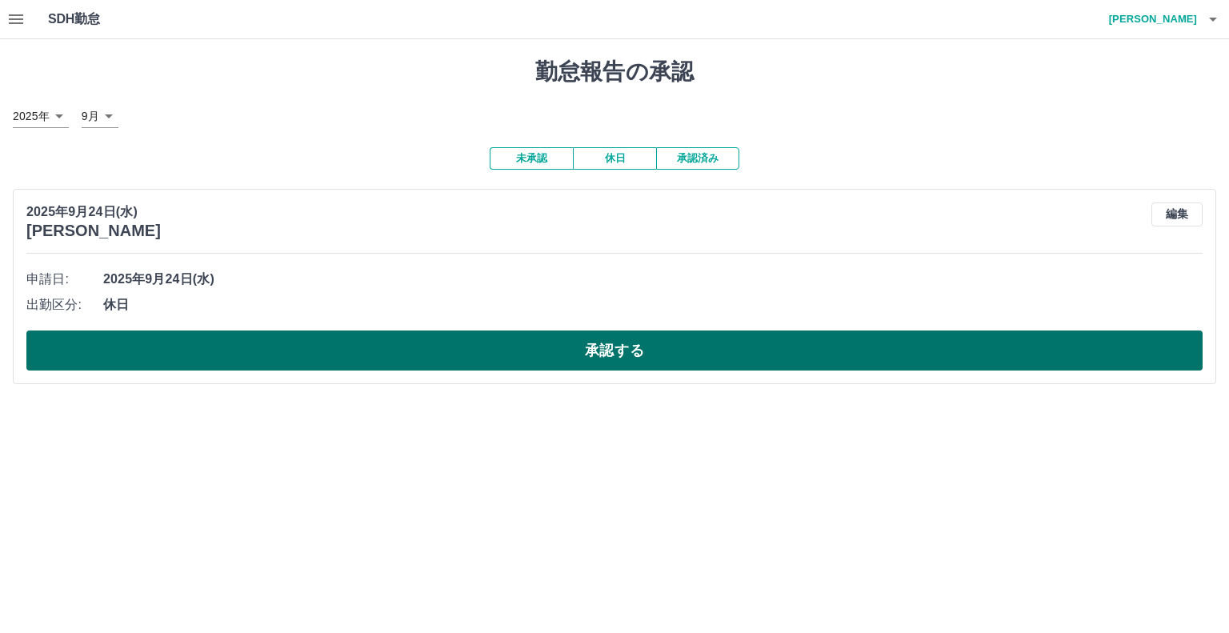
click at [411, 350] on button "承認する" at bounding box center [614, 350] width 1176 height 40
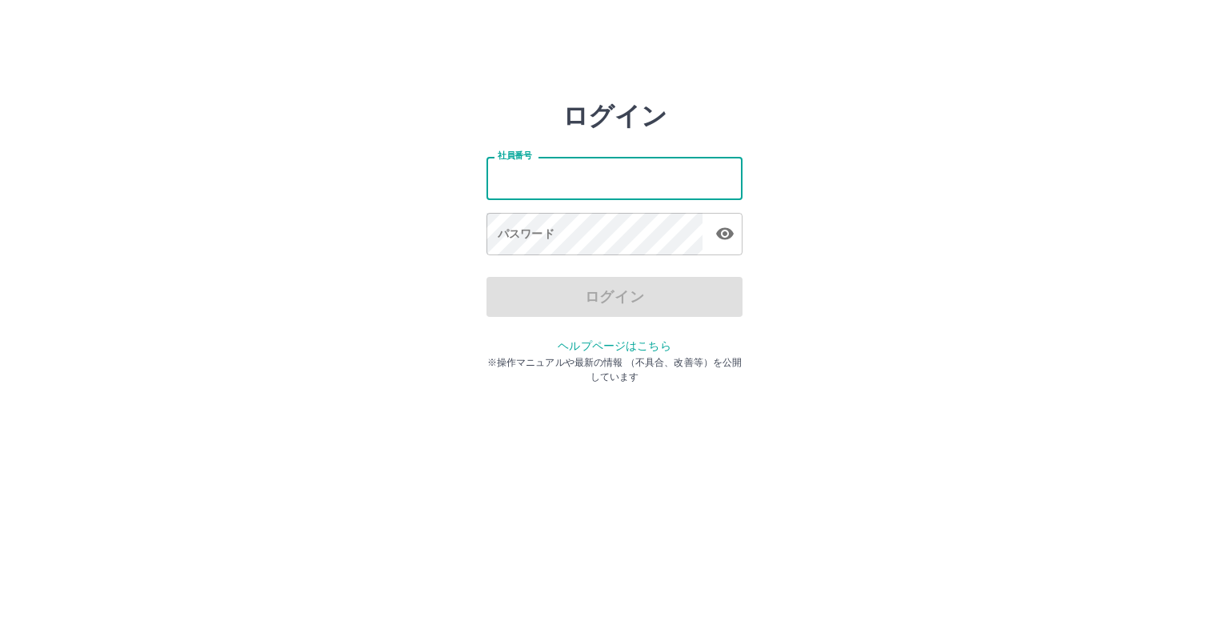
click at [528, 189] on input "社員番号" at bounding box center [614, 178] width 256 height 42
type input "*******"
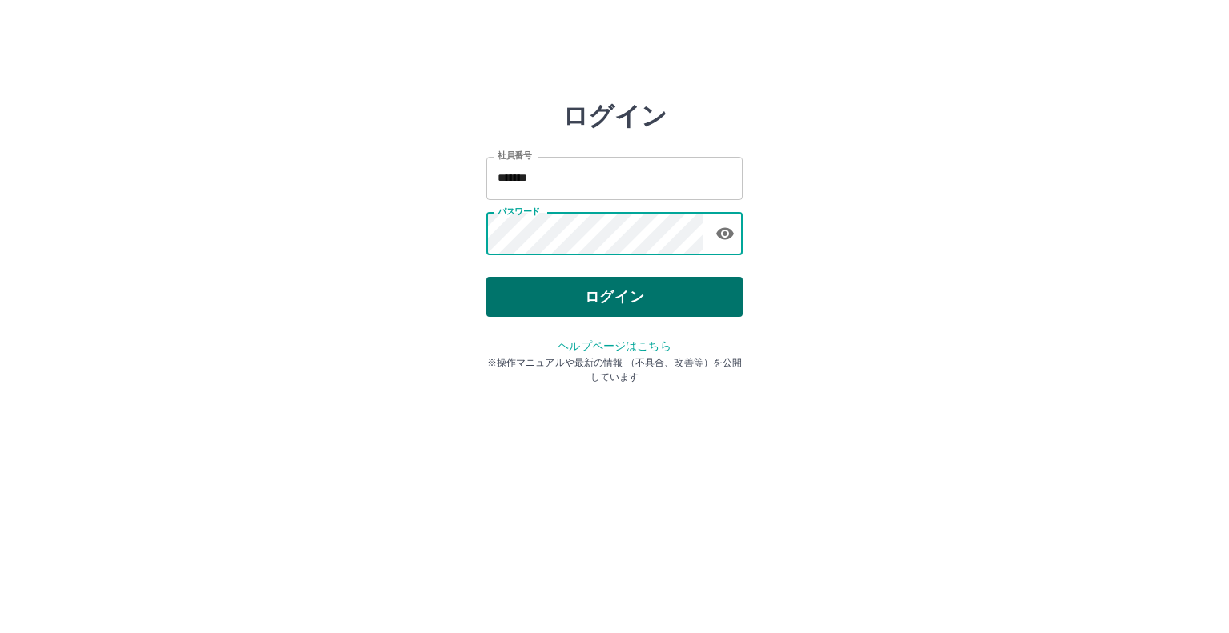
click at [615, 302] on button "ログイン" at bounding box center [614, 297] width 256 height 40
